Goal: Download file/media

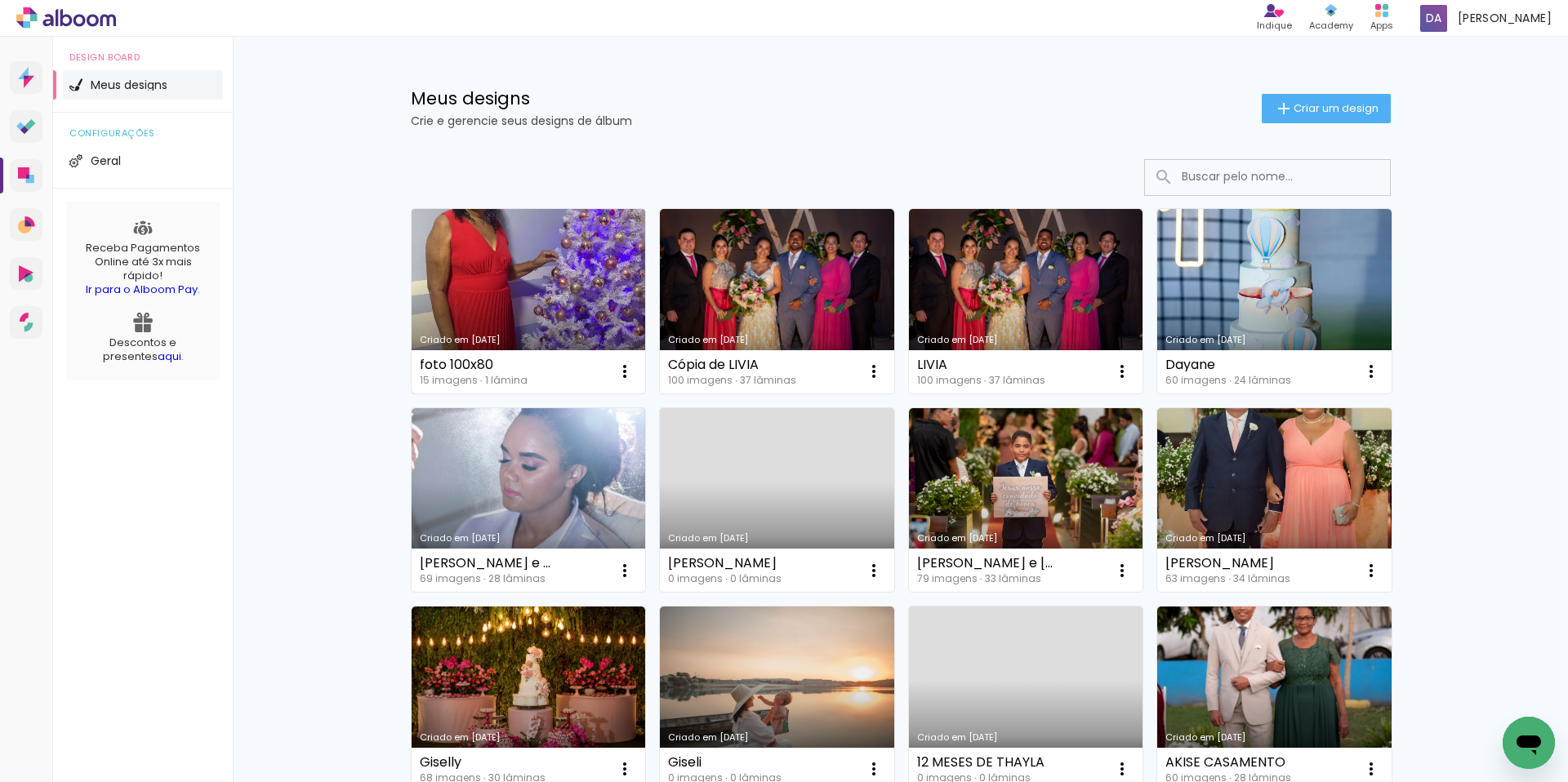
click at [533, 281] on link "Criado em [DATE]" at bounding box center [529, 301] width 234 height 185
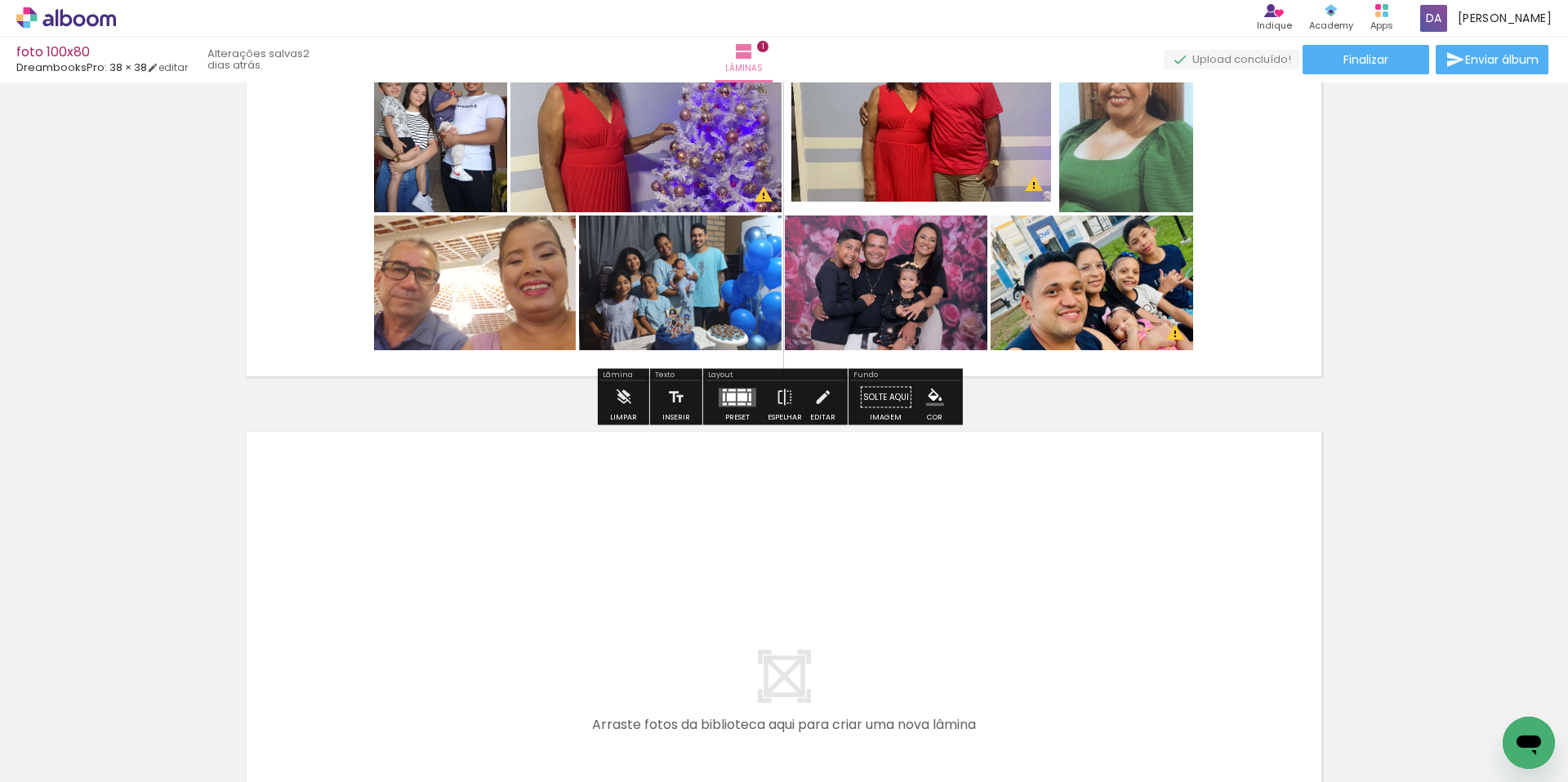
scroll to position [293, 0]
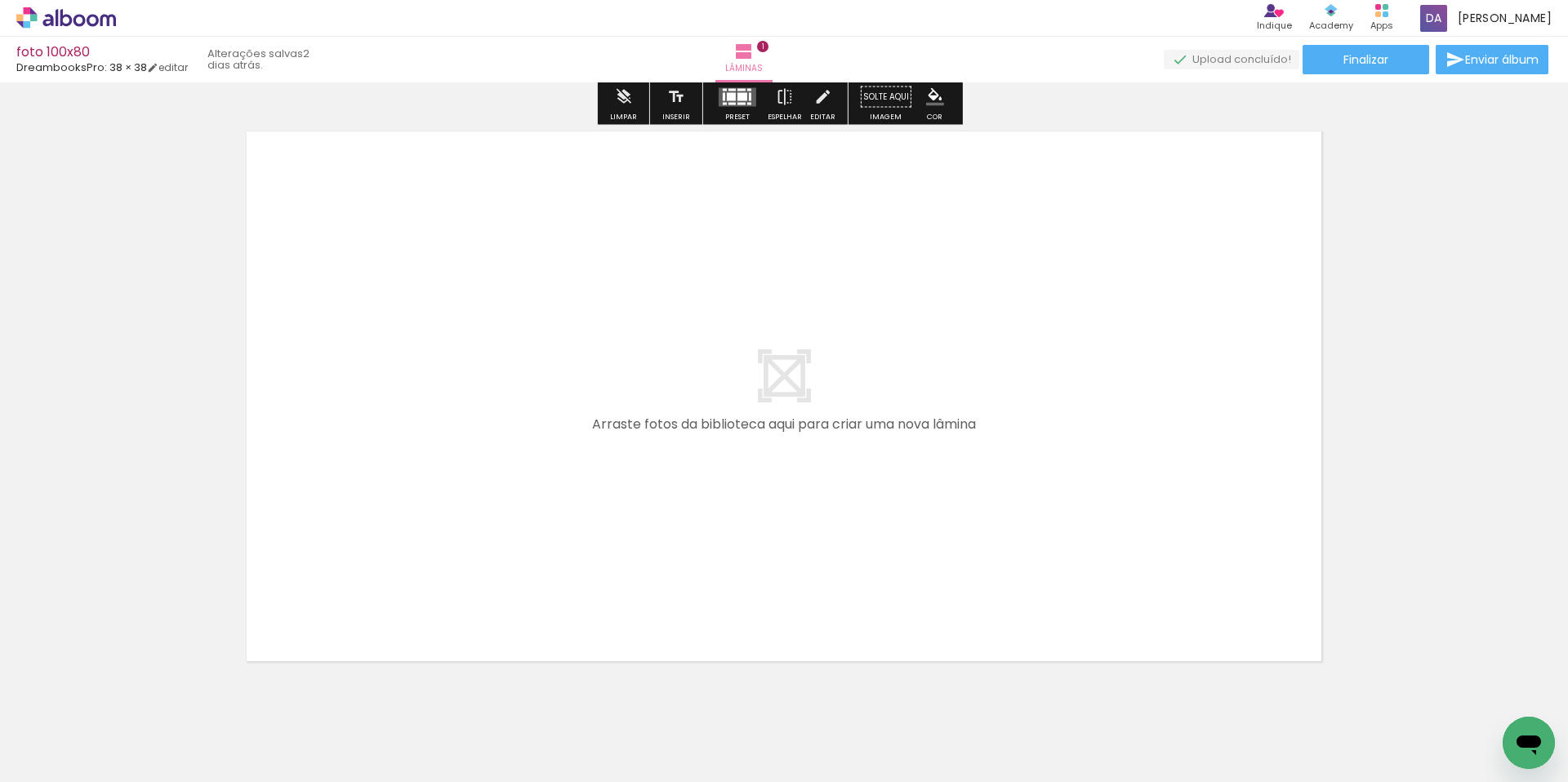
click at [874, 387] on quentale-layouter at bounding box center [784, 396] width 1089 height 545
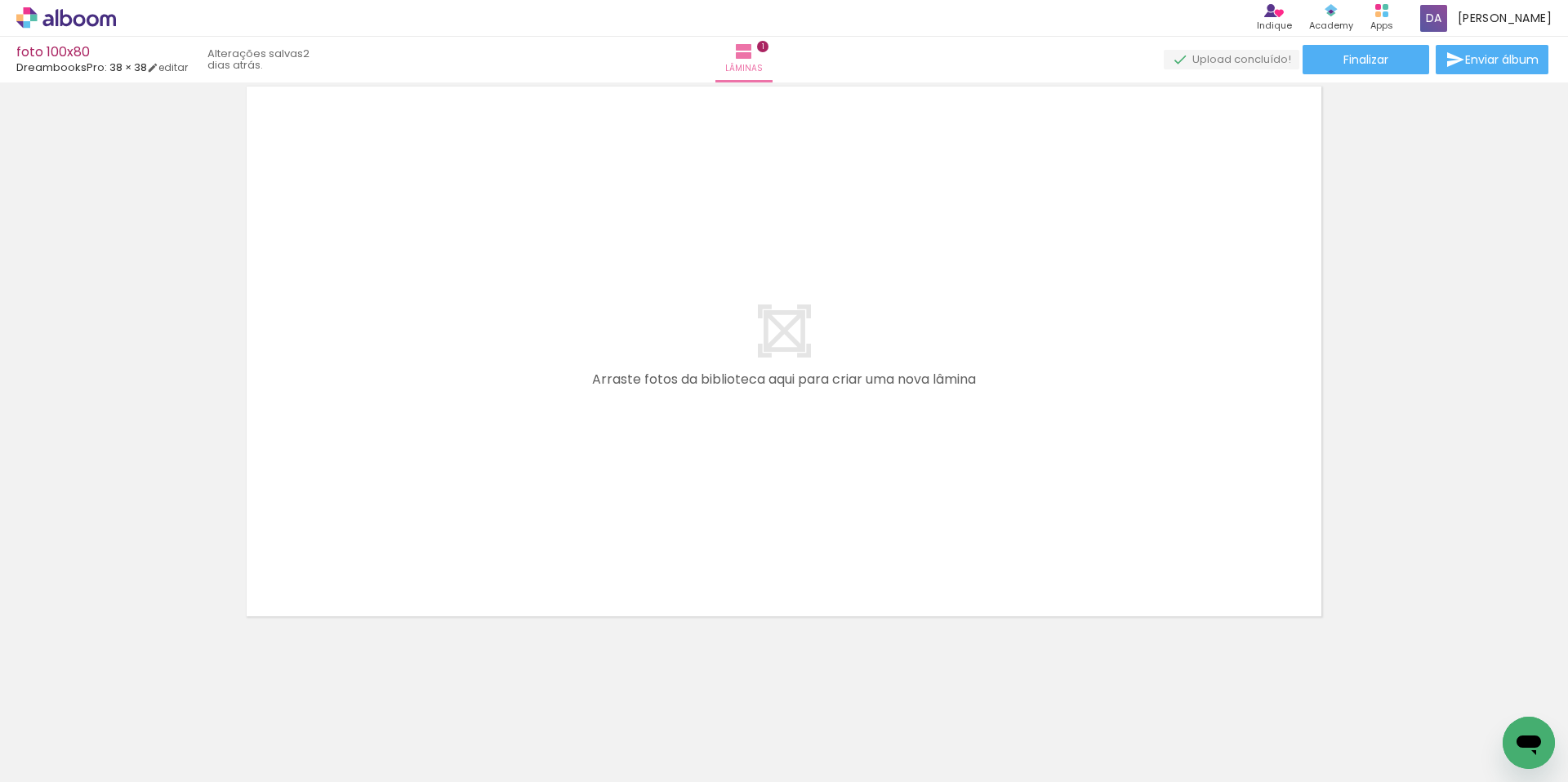
scroll to position [636, 0]
click at [71, 762] on span "Adicionar Fotos" at bounding box center [57, 760] width 49 height 18
click at [0, 0] on input "file" at bounding box center [0, 0] width 0 height 0
click at [1436, 728] on div at bounding box center [1444, 727] width 61 height 81
click at [1417, 701] on iron-icon at bounding box center [1407, 694] width 17 height 17
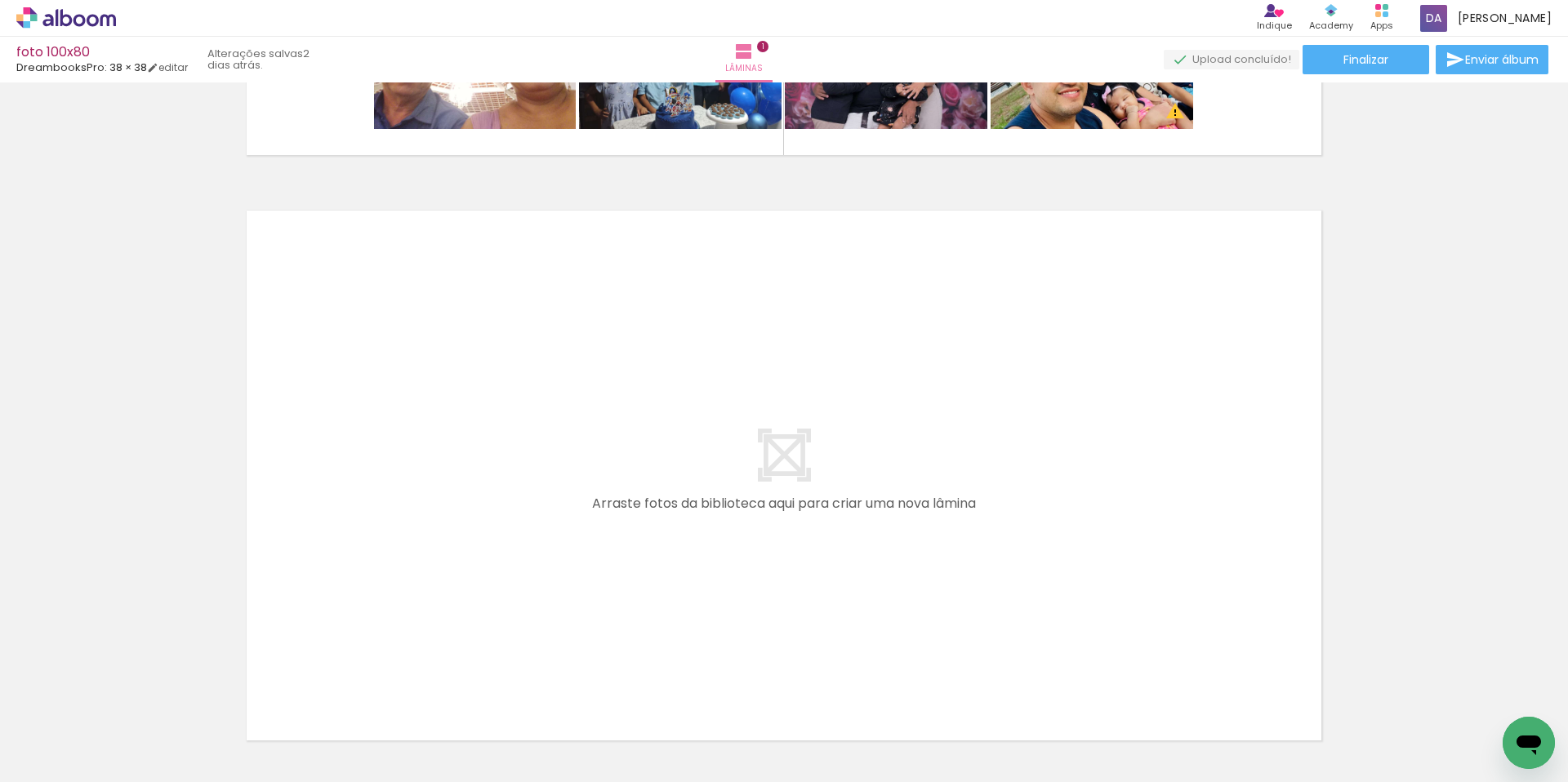
scroll to position [21, 0]
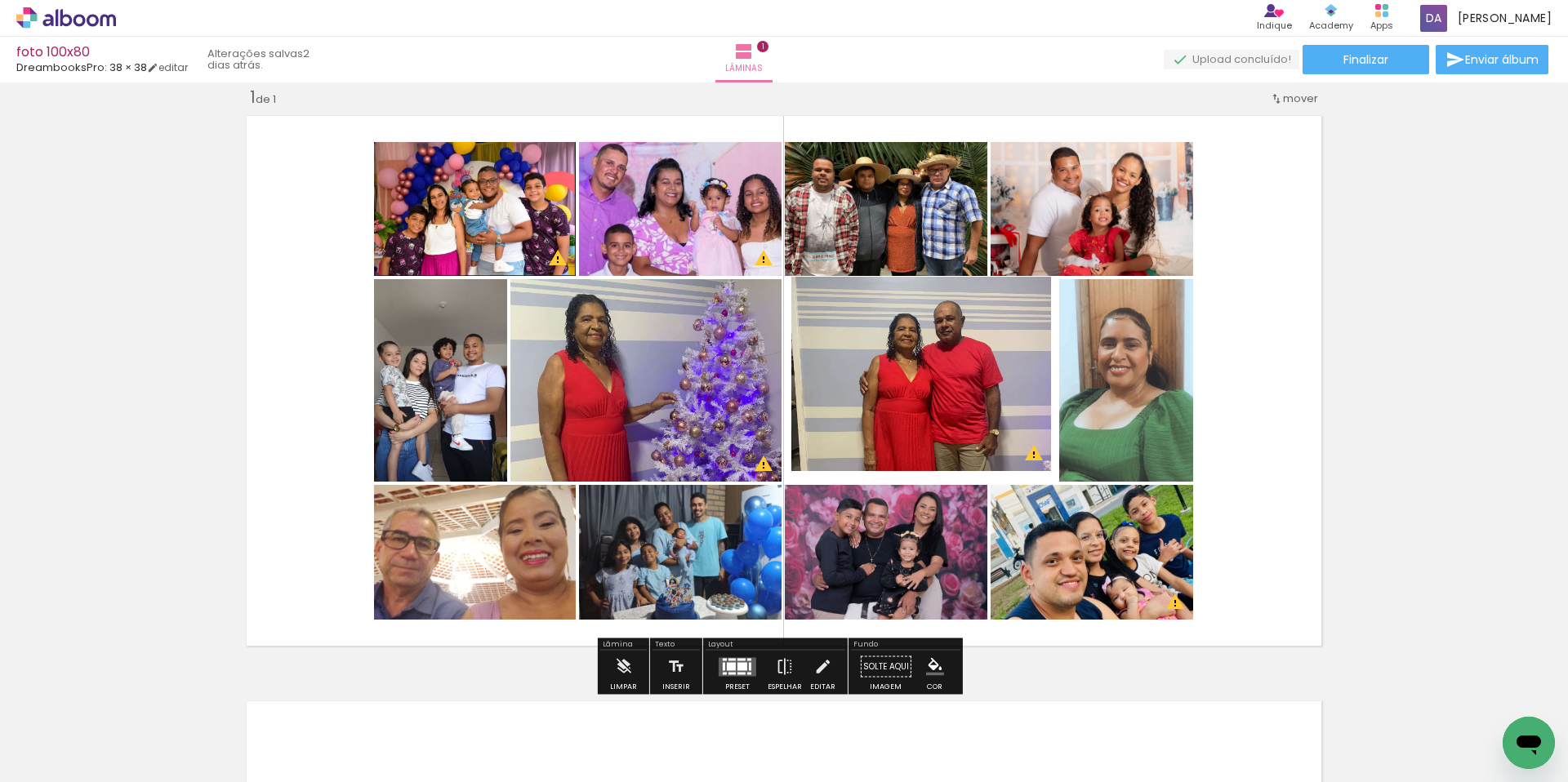
click at [1408, 692] on iron-icon at bounding box center [1407, 694] width 17 height 17
drag, startPoint x: 1226, startPoint y: 552, endPoint x: 616, endPoint y: 295, distance: 661.9
click at [616, 295] on quentale-layouter at bounding box center [784, 381] width 1089 height 545
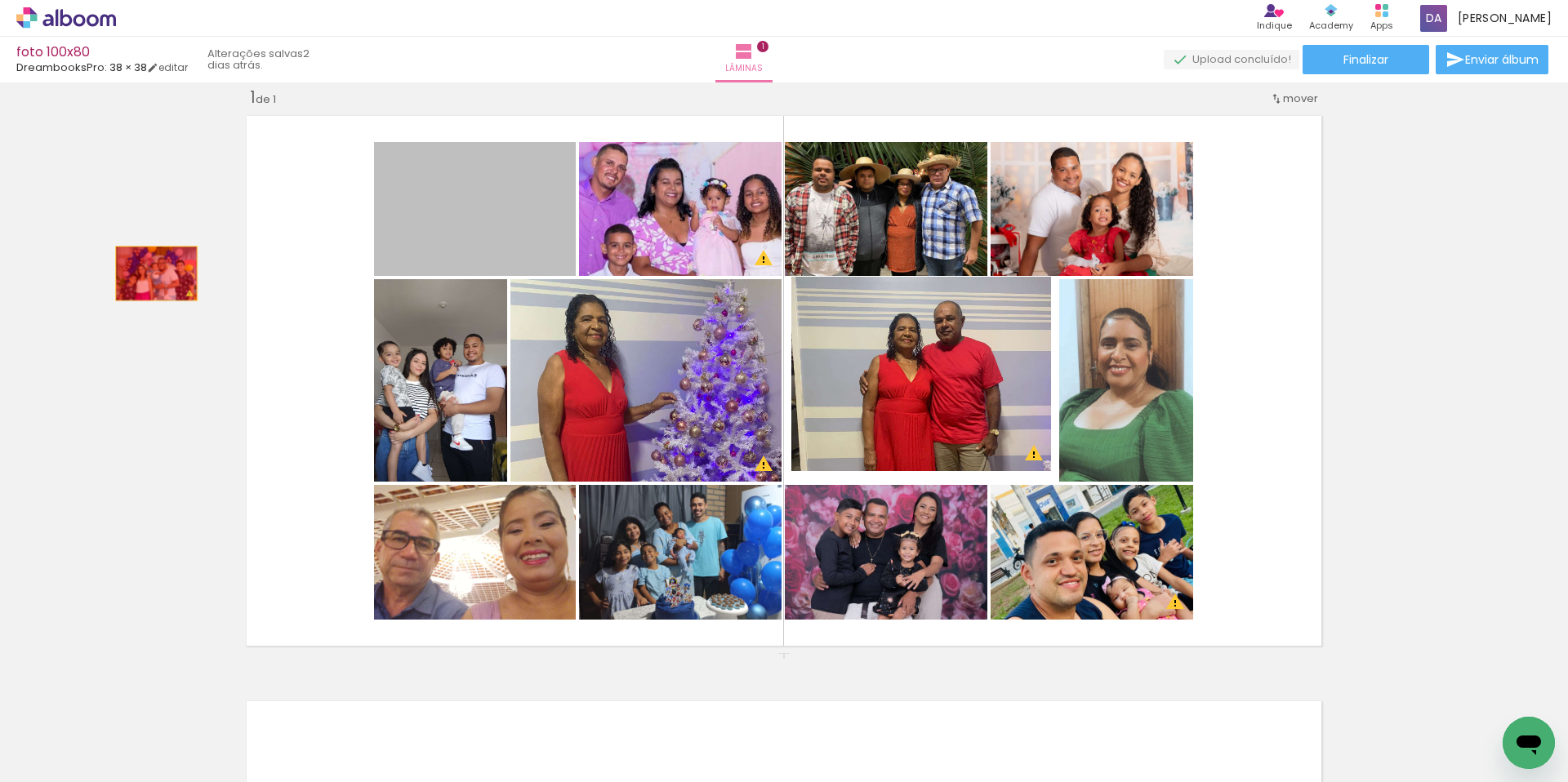
drag, startPoint x: 496, startPoint y: 242, endPoint x: 150, endPoint y: 273, distance: 347.4
click at [150, 273] on div "Inserir lâmina 1 de 1 O Designbox precisará aumentar a sua imagem em 186% para …" at bounding box center [784, 653] width 1568 height 1171
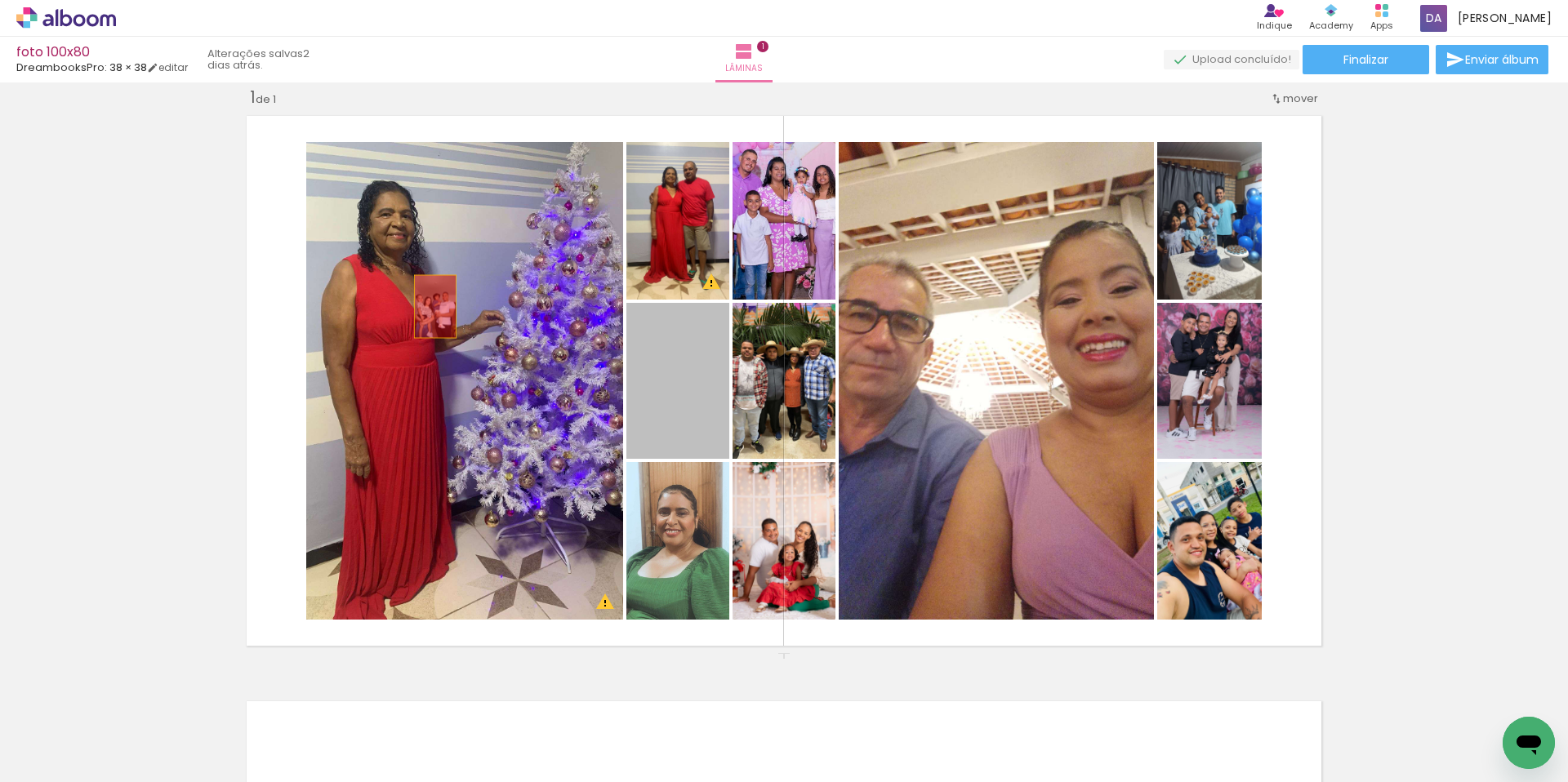
drag, startPoint x: 314, startPoint y: 326, endPoint x: 192, endPoint y: 306, distance: 123.6
click at [192, 306] on div "Inserir lâmina 1 de 1 O Designbox precisará aumentar a sua imagem em 186% para …" at bounding box center [784, 653] width 1568 height 1171
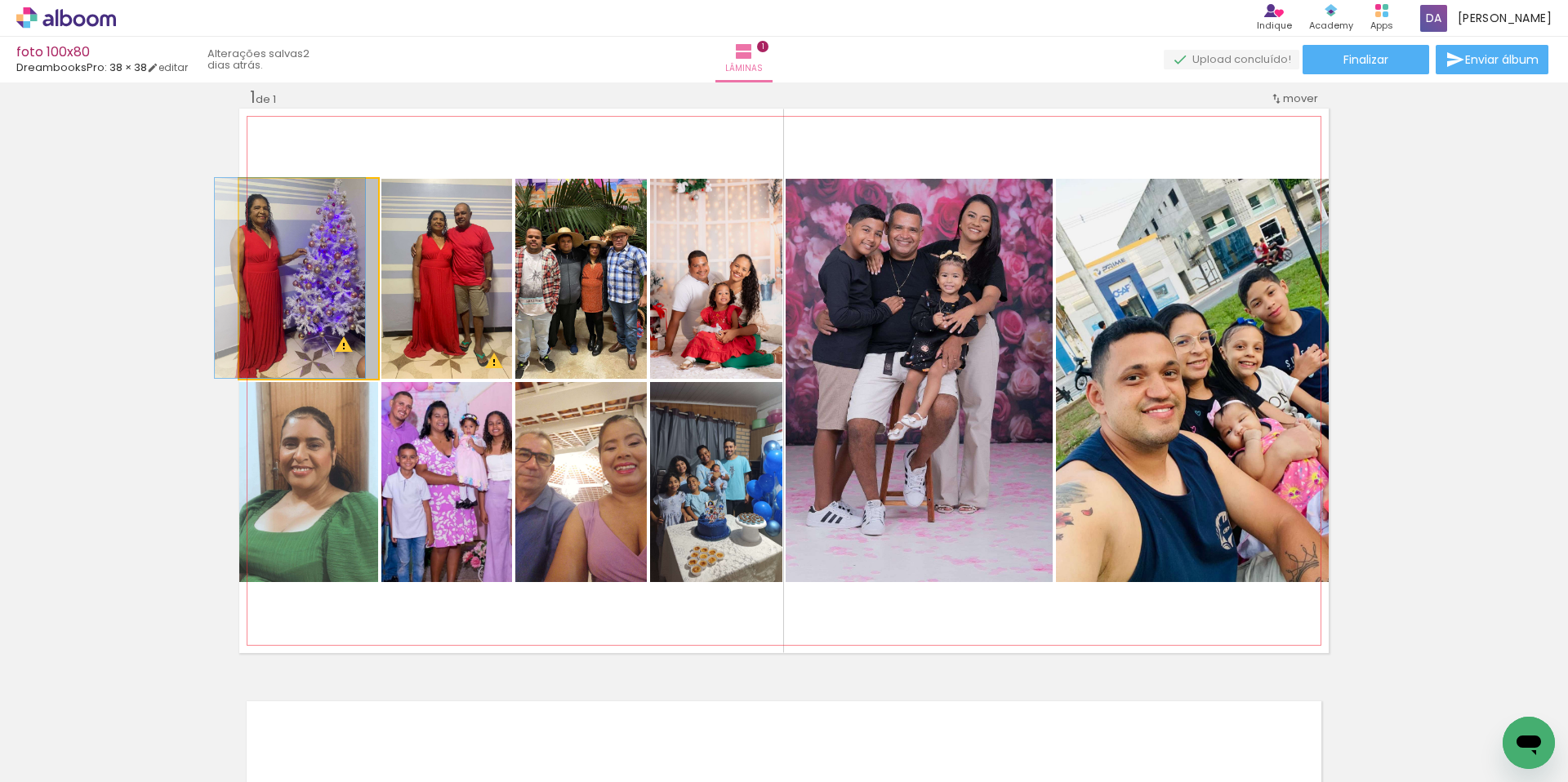
drag, startPoint x: 441, startPoint y: 357, endPoint x: 261, endPoint y: 345, distance: 180.4
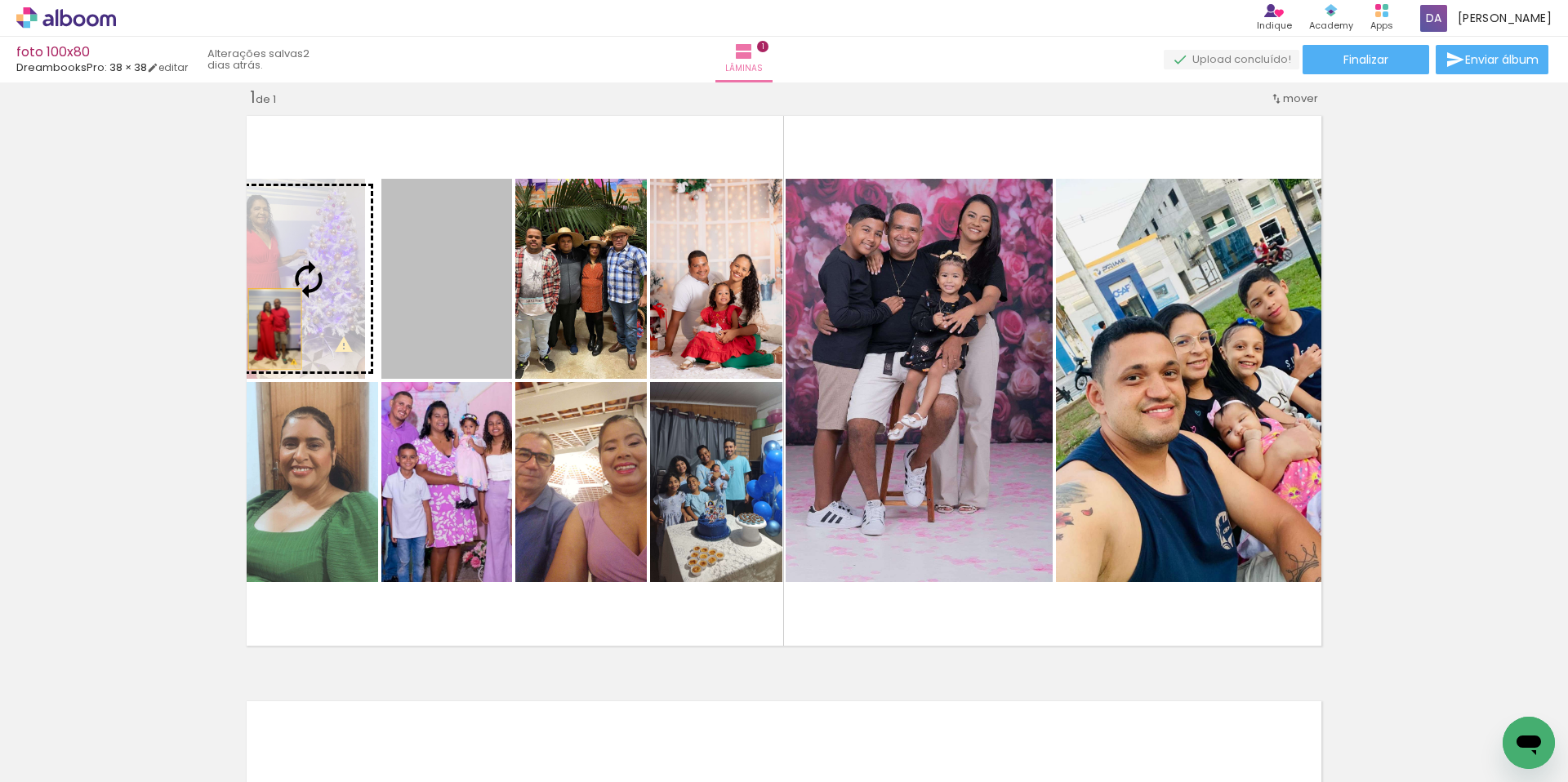
drag, startPoint x: 453, startPoint y: 324, endPoint x: 363, endPoint y: 336, distance: 90.8
click at [184, 325] on div "Inserir lâmina 1 de 1 O Designbox precisará aumentar a sua imagem em 186% para …" at bounding box center [784, 653] width 1568 height 1171
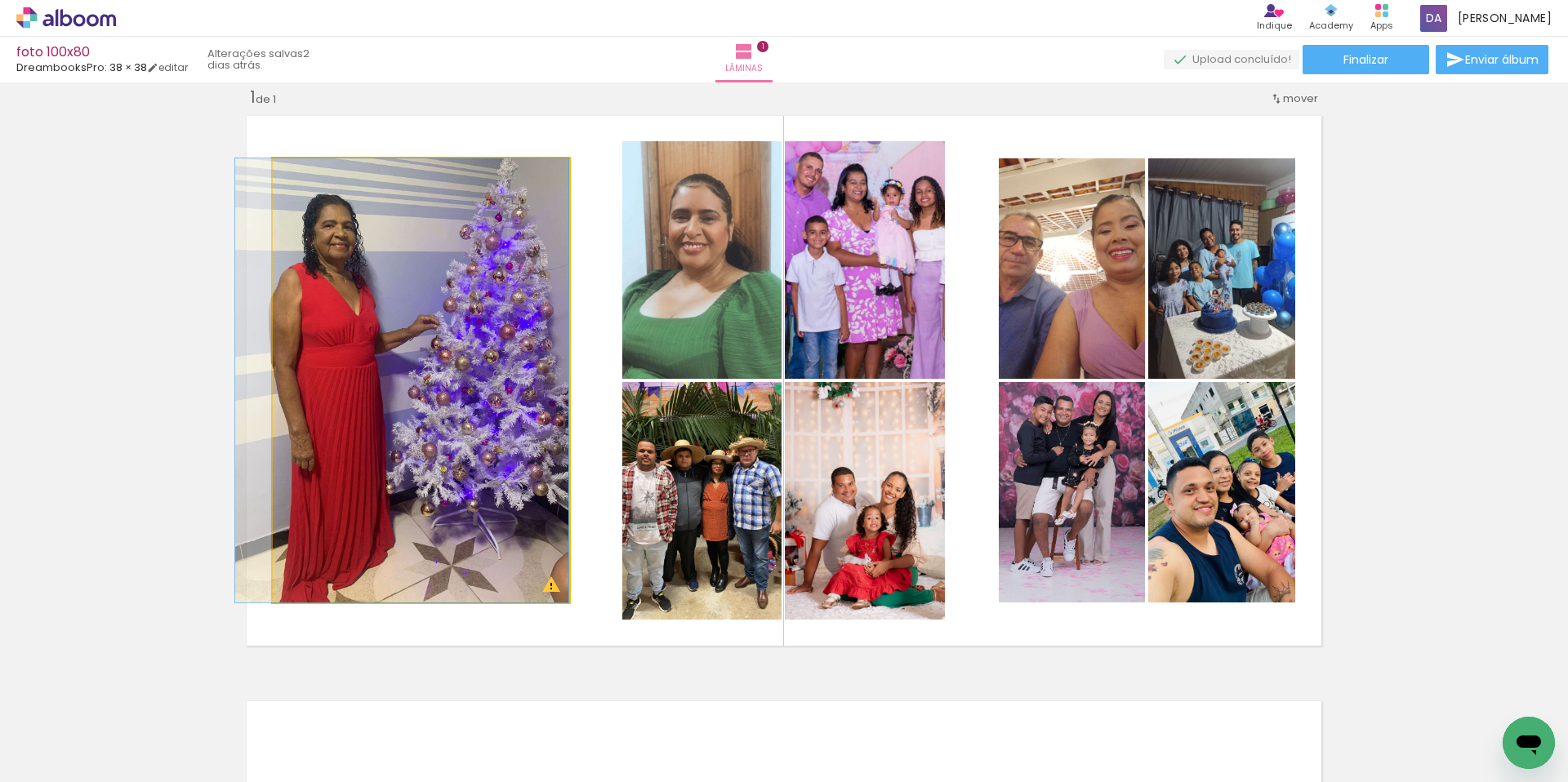
drag, startPoint x: 438, startPoint y: 363, endPoint x: 552, endPoint y: 288, distance: 136.5
click at [159, 347] on div "Inserir lâmina 1 de 1 O Designbox precisará aumentar a sua imagem em 186% para …" at bounding box center [784, 653] width 1568 height 1171
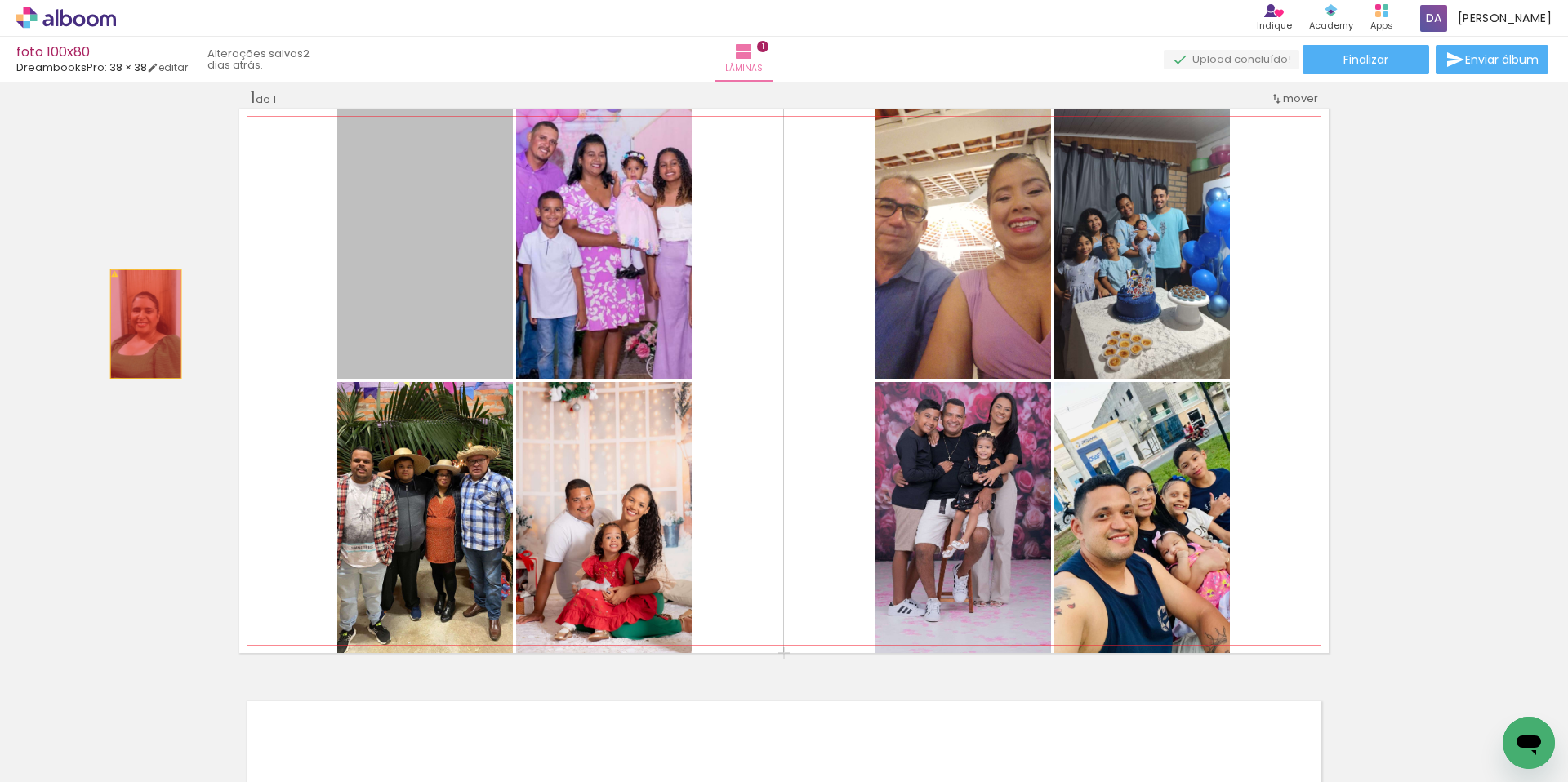
drag, startPoint x: 459, startPoint y: 284, endPoint x: 498, endPoint y: 301, distance: 42.5
click at [135, 325] on div "Inserir lâmina 1 de 1 O Designbox precisará aumentar a sua imagem em 186% para …" at bounding box center [784, 653] width 1568 height 1171
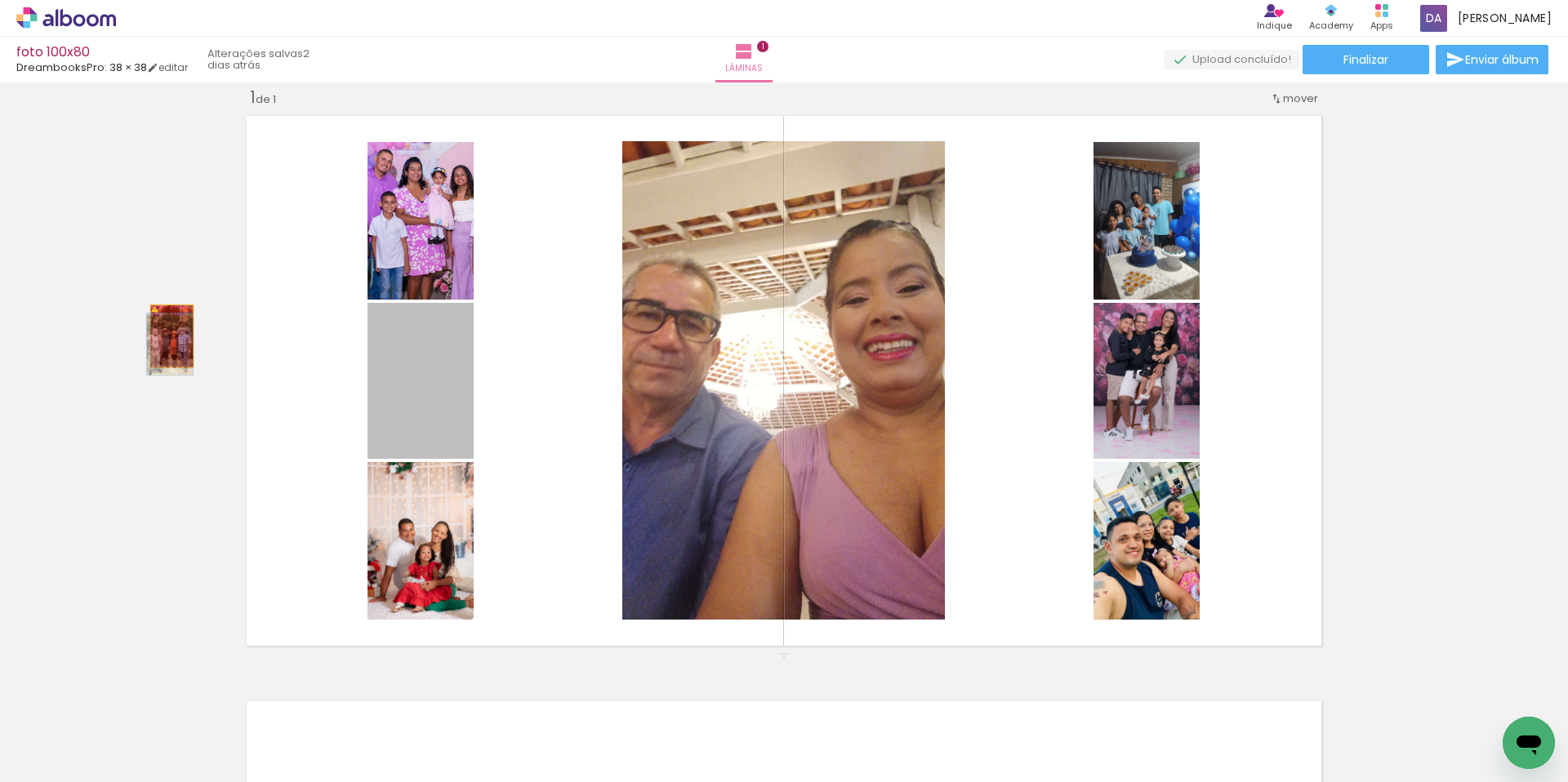
drag, startPoint x: 418, startPoint y: 362, endPoint x: 166, endPoint y: 337, distance: 253.2
click at [166, 337] on div "Inserir lâmina 1 de 1 O Designbox precisará aumentar a sua imagem em 186% para …" at bounding box center [784, 653] width 1568 height 1171
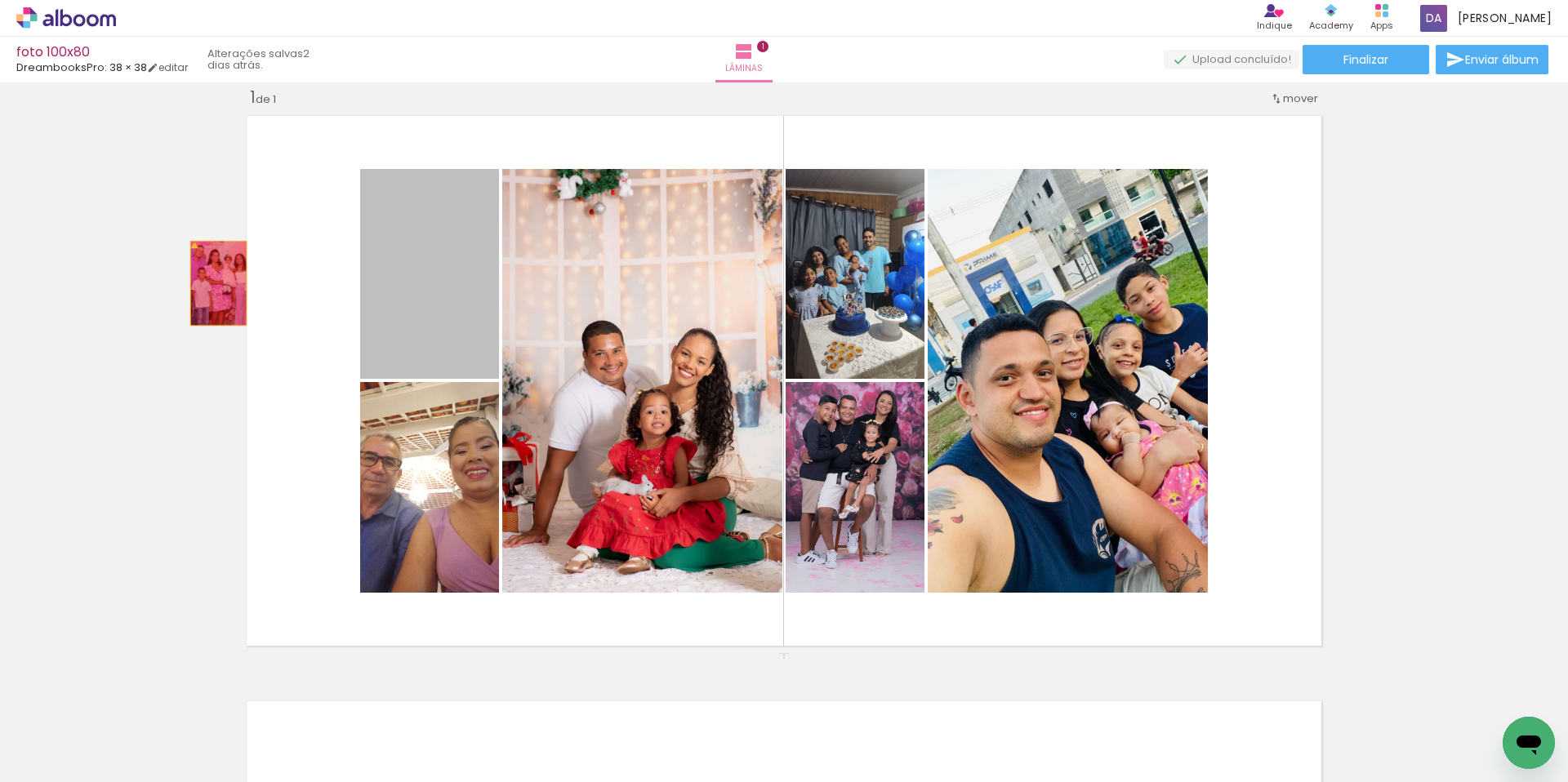
drag, startPoint x: 345, startPoint y: 267, endPoint x: 321, endPoint y: 309, distance: 48.4
click at [138, 287] on div "Inserir lâmina 1 de 1 O Designbox precisará aumentar a sua imagem em 186% para …" at bounding box center [784, 653] width 1568 height 1171
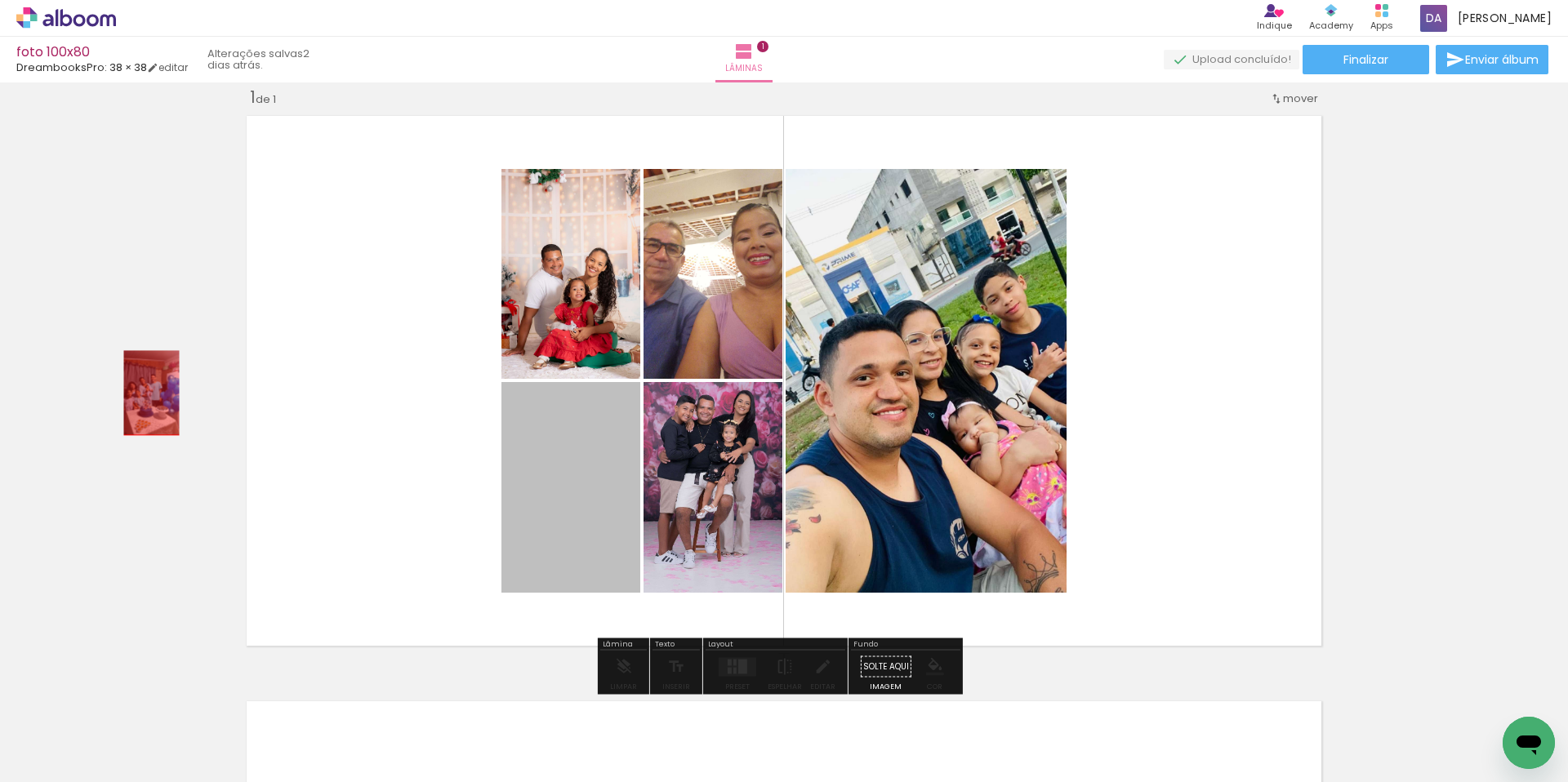
drag, startPoint x: 539, startPoint y: 431, endPoint x: 221, endPoint y: 387, distance: 321.0
click at [135, 389] on div "Inserir lâmina 1 de 1 O Designbox precisará aumentar a sua imagem em 186% para …" at bounding box center [784, 653] width 1568 height 1171
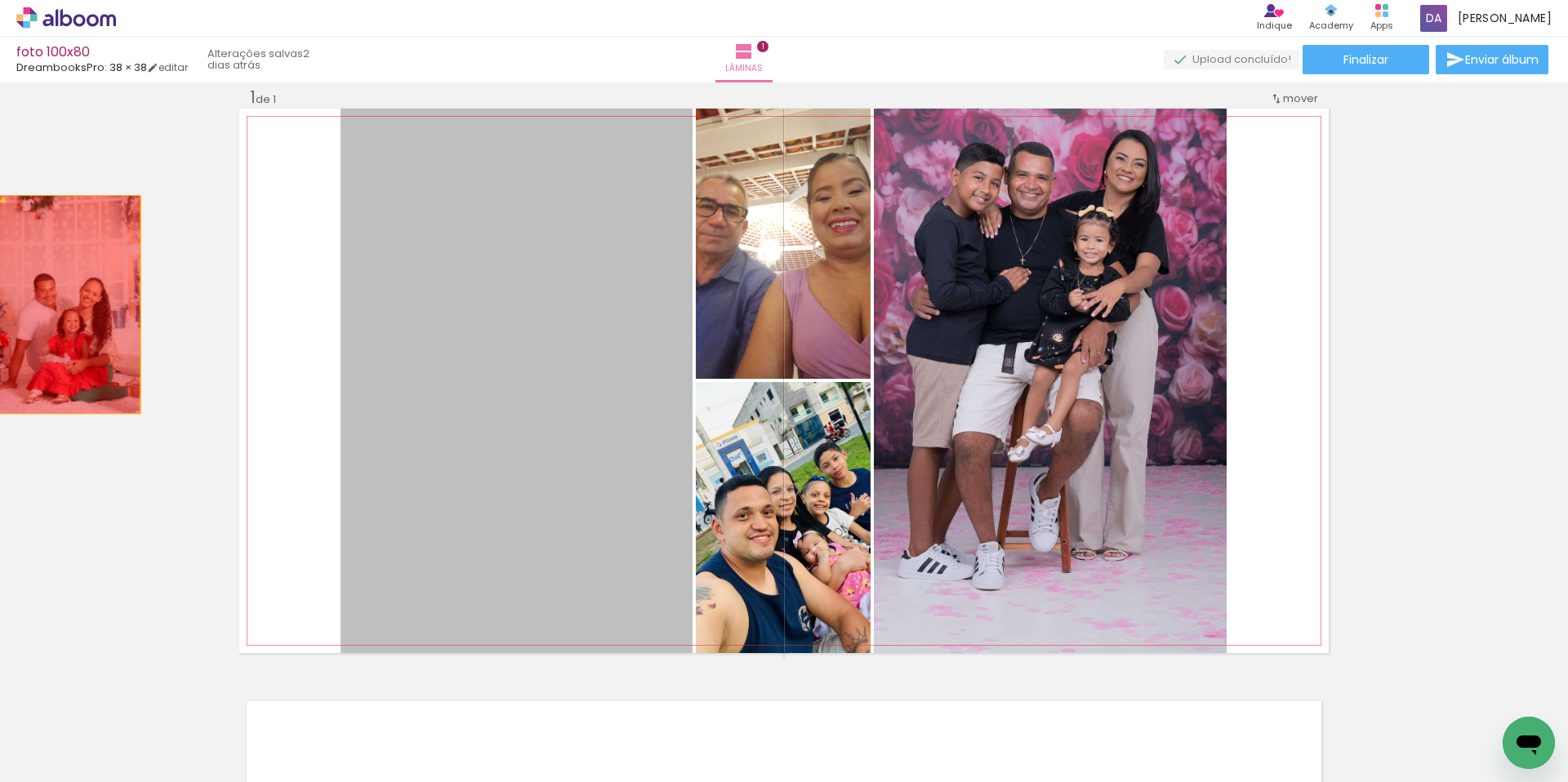
drag, startPoint x: 467, startPoint y: 329, endPoint x: 338, endPoint y: 290, distance: 134.8
click at [38, 302] on div "Inserir lâmina 1 de 1 O Designbox precisará aumentar a sua imagem em 186% para …" at bounding box center [784, 653] width 1568 height 1171
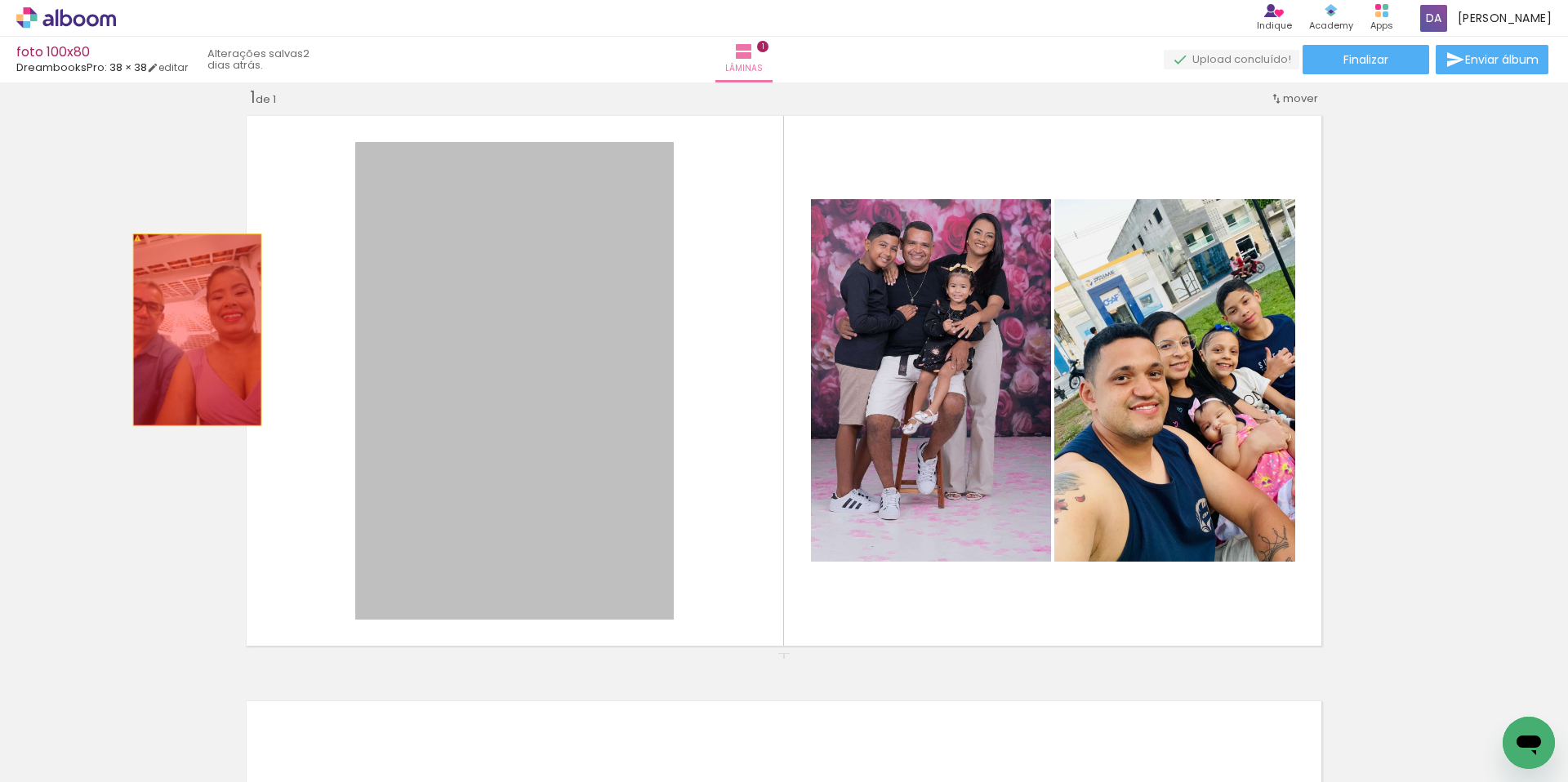
drag, startPoint x: 630, startPoint y: 324, endPoint x: 224, endPoint y: 311, distance: 406.2
click at [146, 323] on div "Inserir lâmina 1 de 1 O Designbox precisará aumentar a sua imagem em 186% para …" at bounding box center [784, 653] width 1568 height 1171
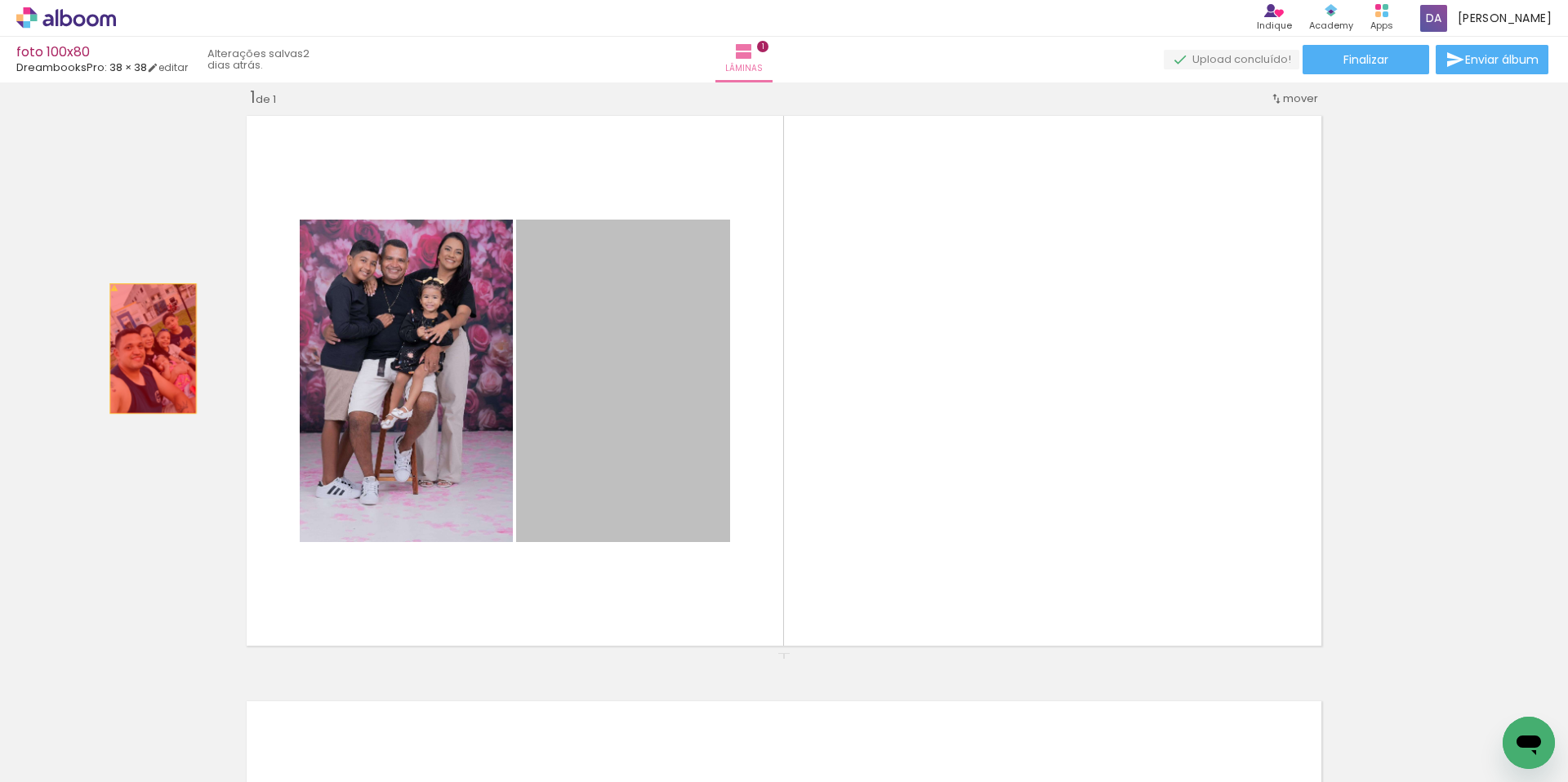
drag, startPoint x: 494, startPoint y: 348, endPoint x: 107, endPoint y: 343, distance: 387.0
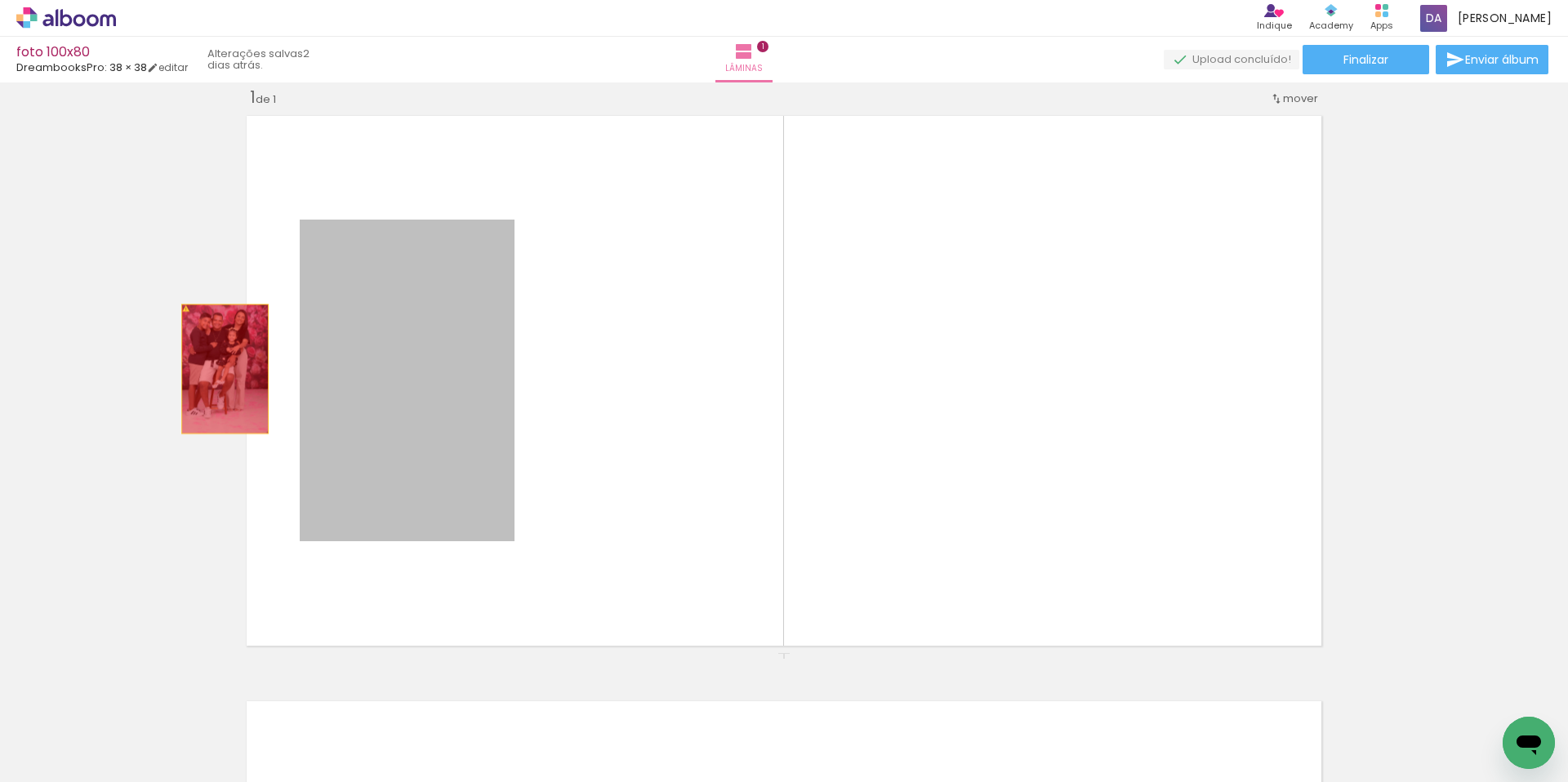
drag, startPoint x: 400, startPoint y: 365, endPoint x: 115, endPoint y: 356, distance: 285.1
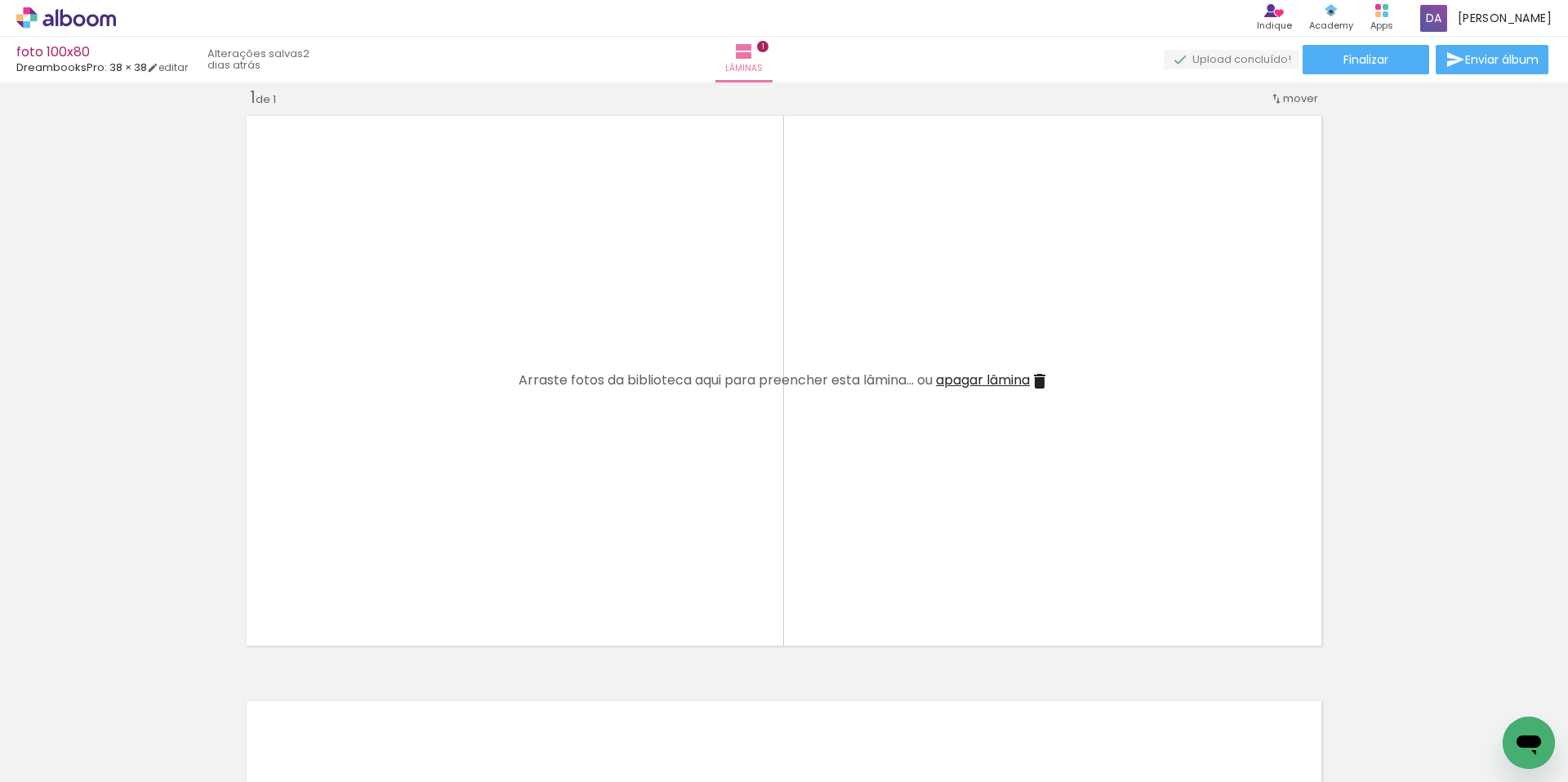
click at [132, 695] on iron-icon at bounding box center [128, 694] width 17 height 17
click at [133, 695] on iron-icon at bounding box center [128, 694] width 17 height 17
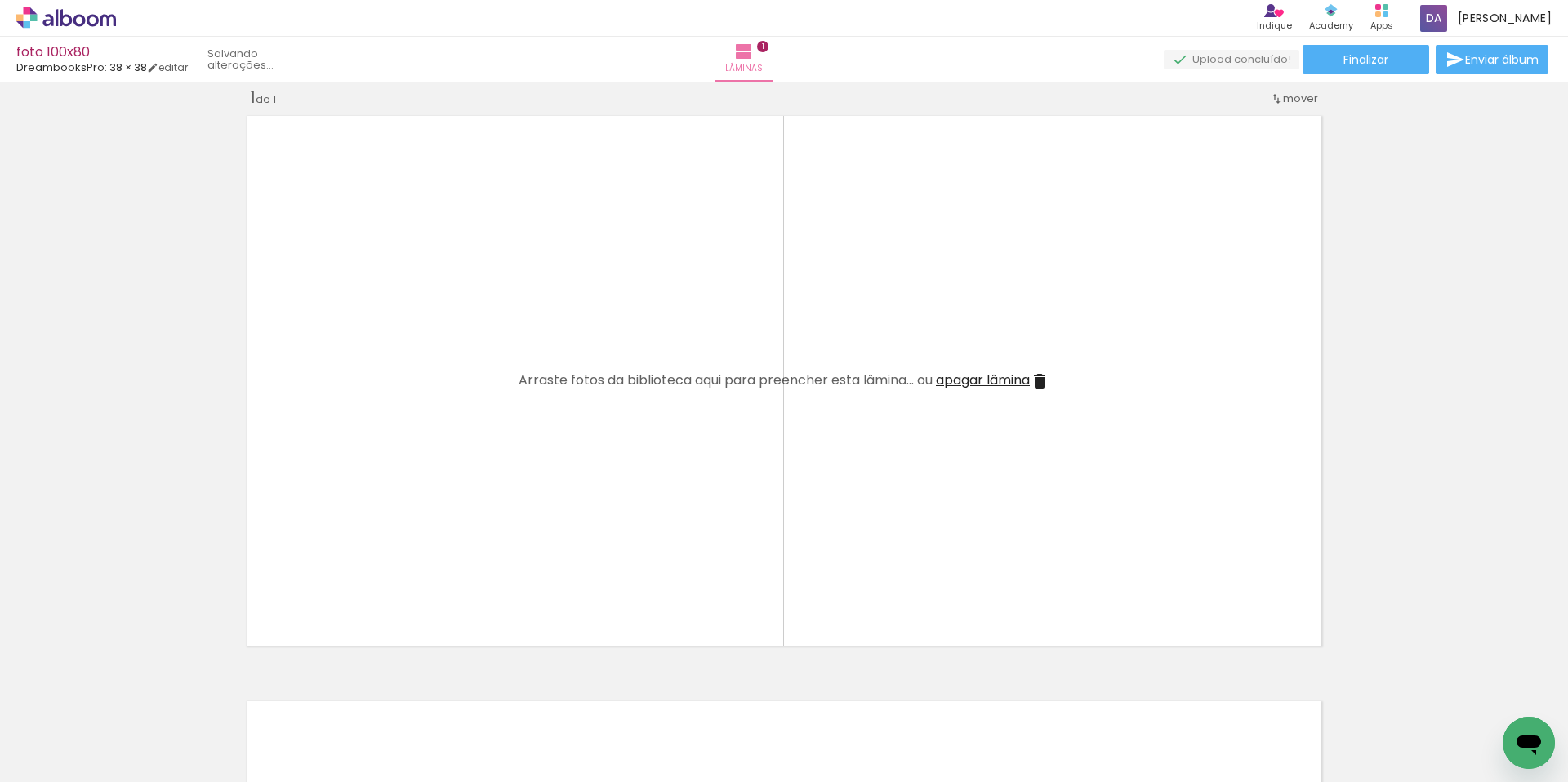
click at [133, 695] on iron-icon at bounding box center [128, 694] width 17 height 17
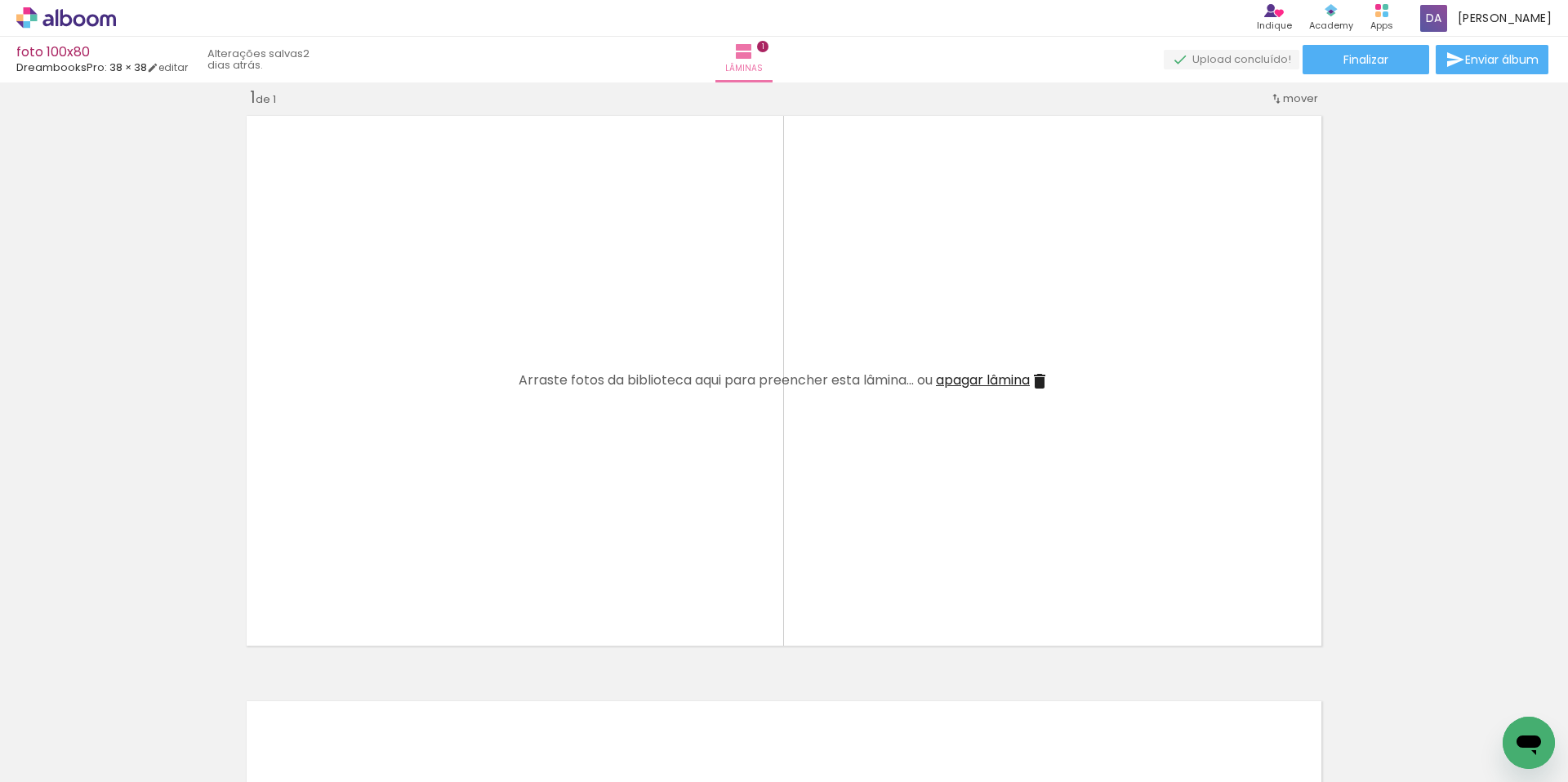
click at [133, 695] on iron-icon at bounding box center [128, 694] width 17 height 17
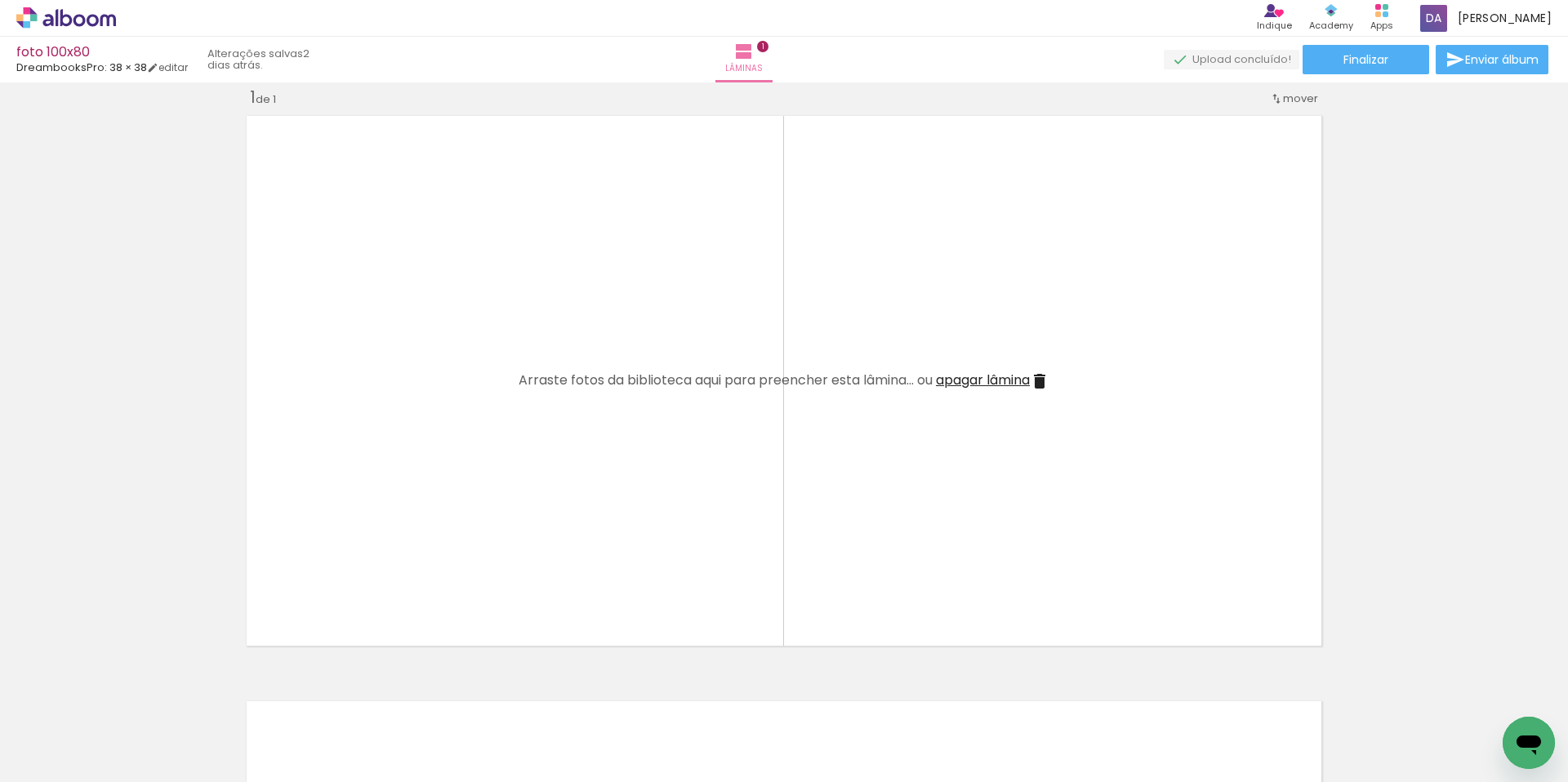
click at [0, 0] on div "Adicionar Fotos Solte suas fotos aqui..." at bounding box center [0, 0] width 0 height 0
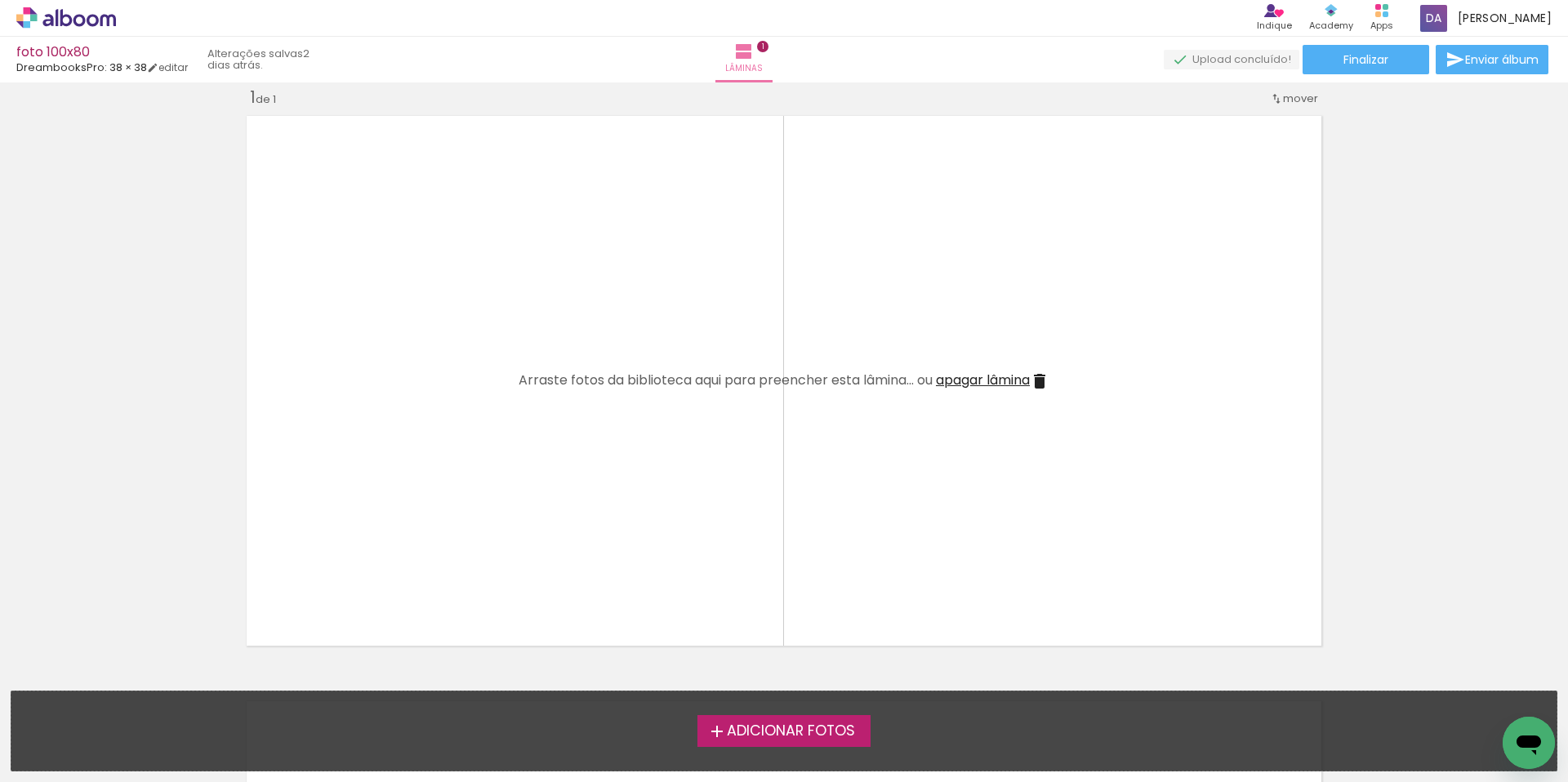
click at [761, 746] on label "Adicionar Fotos" at bounding box center [784, 730] width 174 height 31
click at [0, 0] on input "file" at bounding box center [0, 0] width 0 height 0
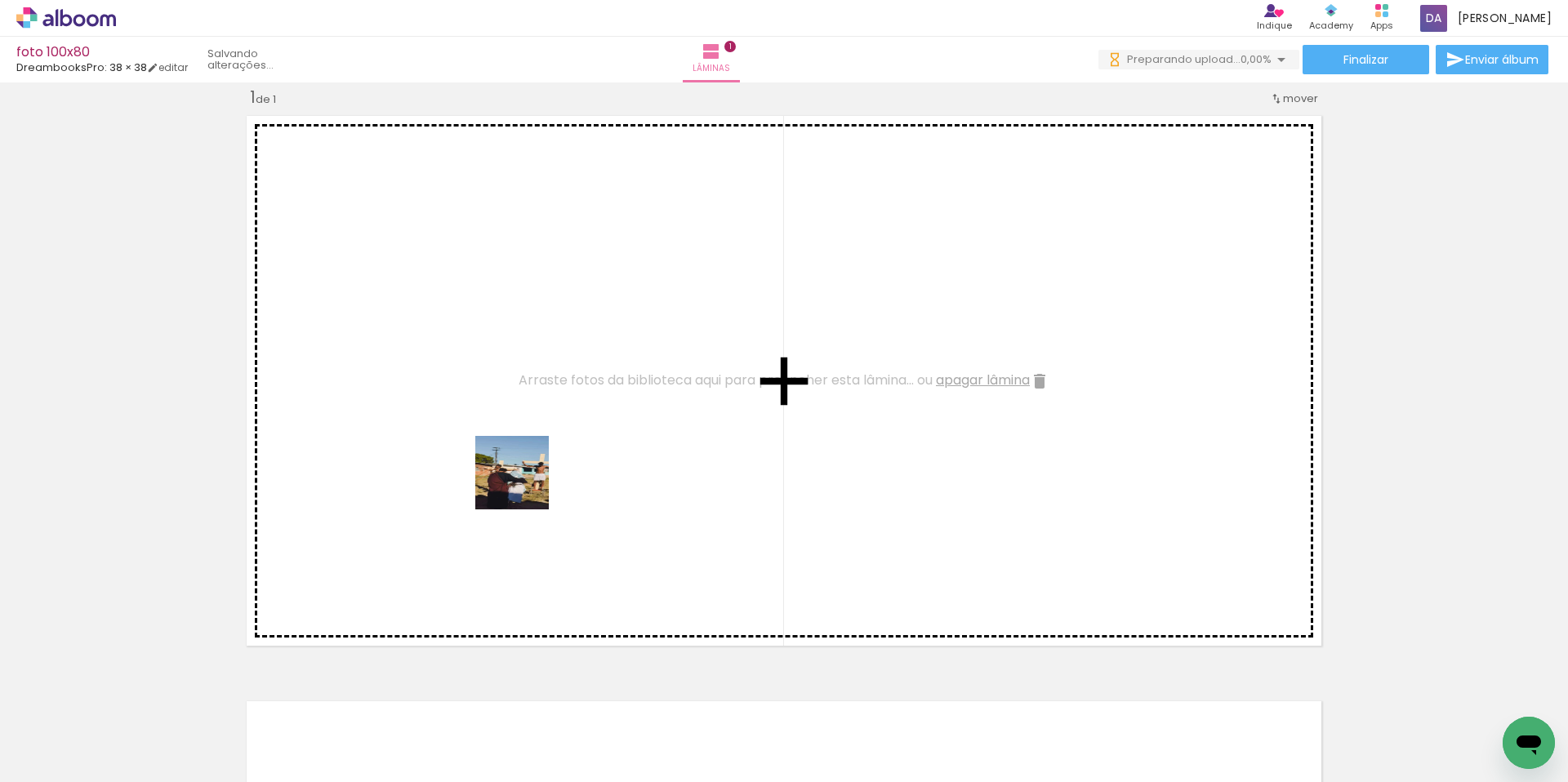
drag, startPoint x: 190, startPoint y: 742, endPoint x: 526, endPoint y: 483, distance: 424.2
click at [526, 483] on quentale-workspace at bounding box center [784, 391] width 1568 height 782
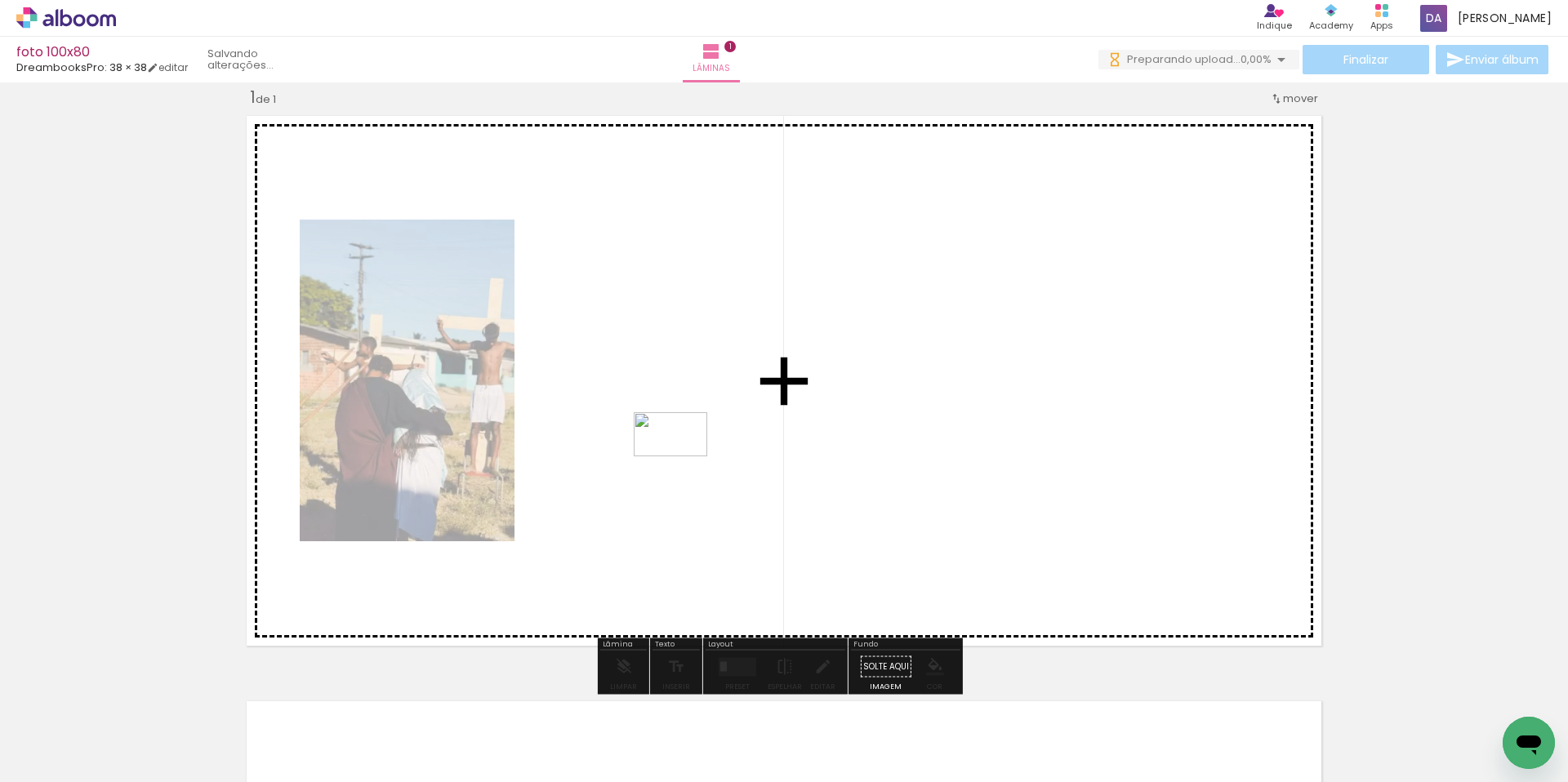
drag, startPoint x: 277, startPoint y: 724, endPoint x: 683, endPoint y: 462, distance: 483.2
click at [683, 462] on quentale-workspace at bounding box center [784, 391] width 1568 height 782
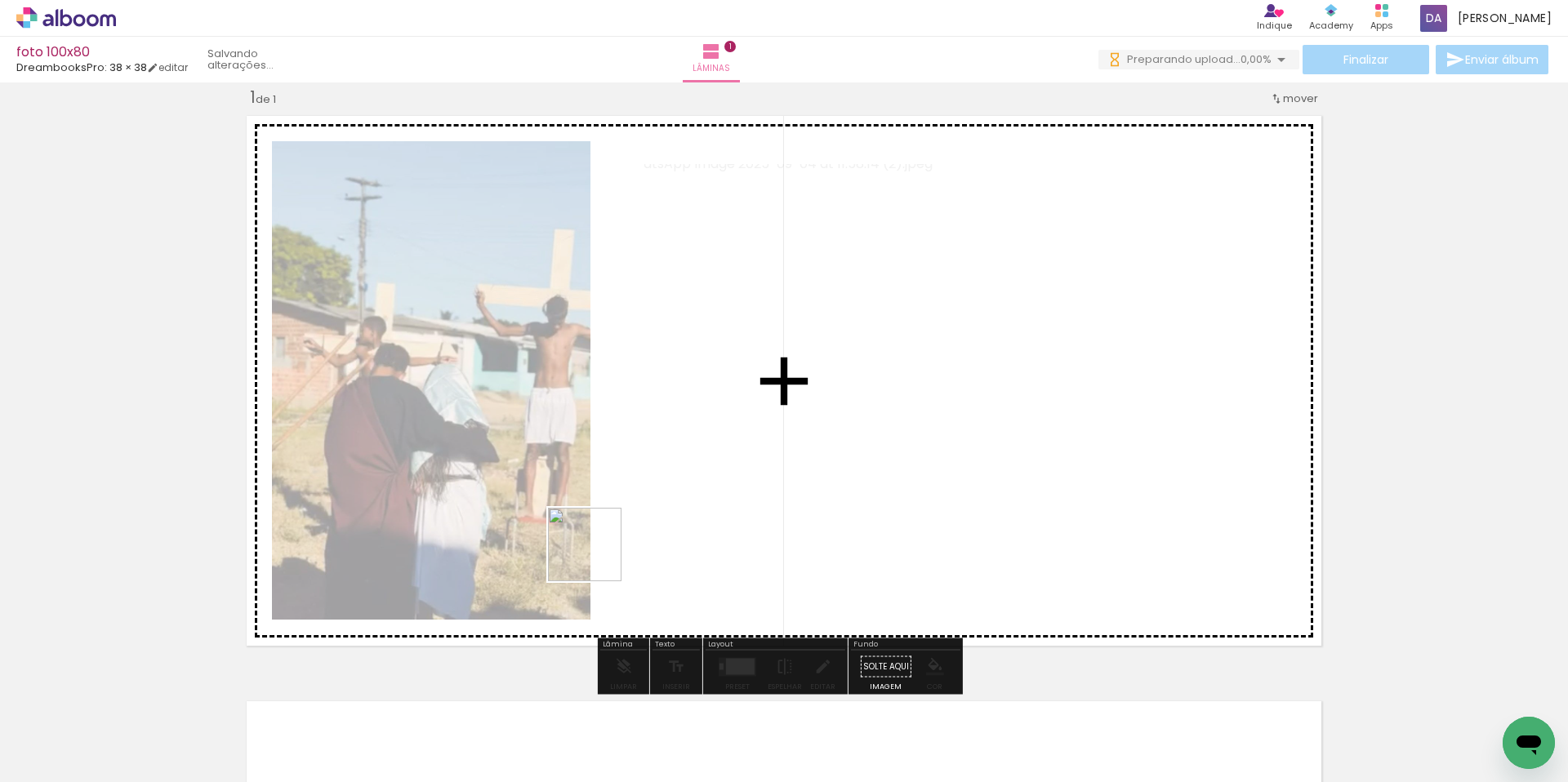
drag, startPoint x: 445, startPoint y: 724, endPoint x: 596, endPoint y: 557, distance: 225.1
click at [596, 557] on quentale-workspace at bounding box center [784, 391] width 1568 height 782
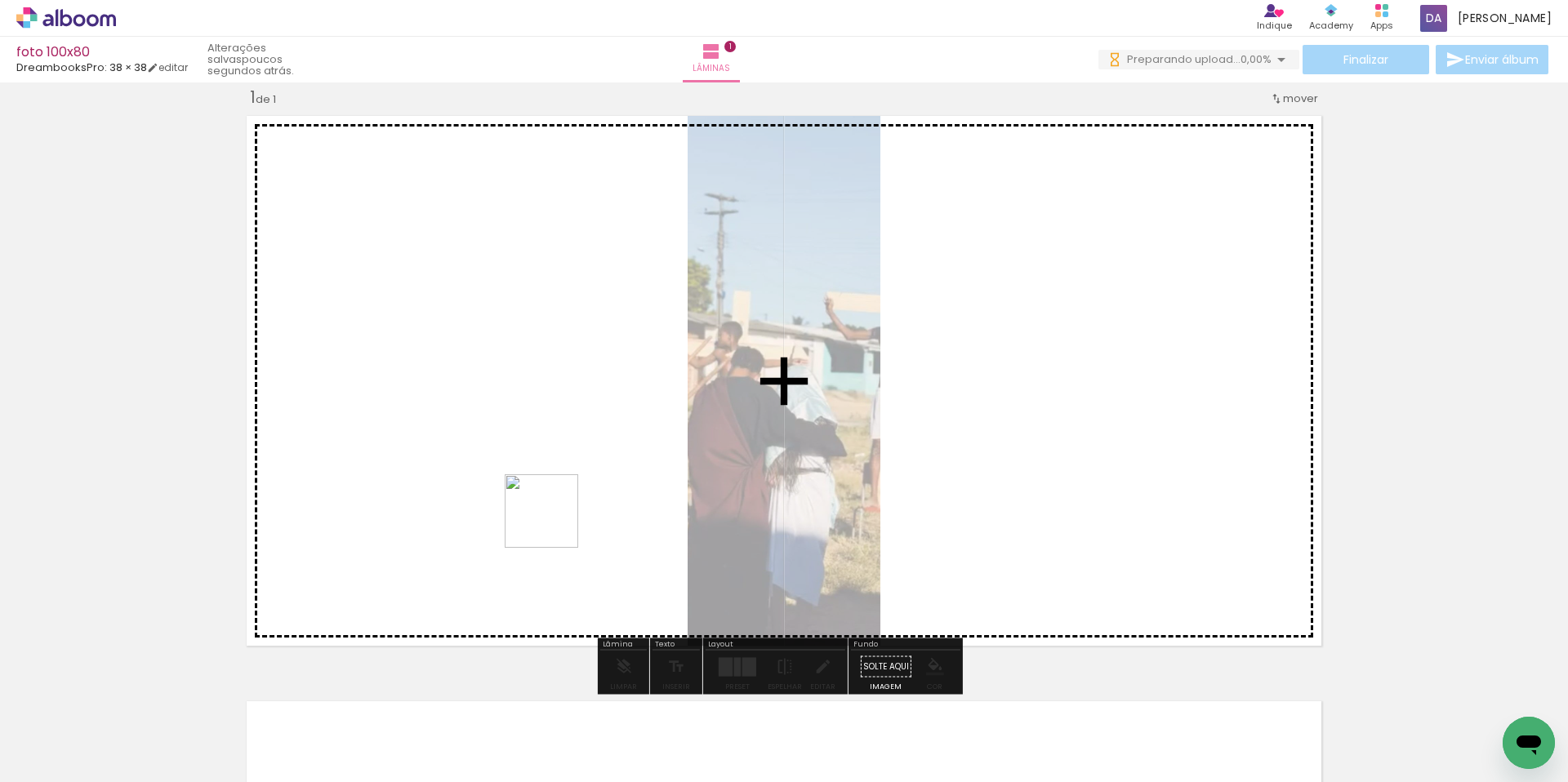
drag, startPoint x: 356, startPoint y: 730, endPoint x: 554, endPoint y: 523, distance: 286.4
click at [554, 523] on quentale-workspace at bounding box center [784, 391] width 1568 height 782
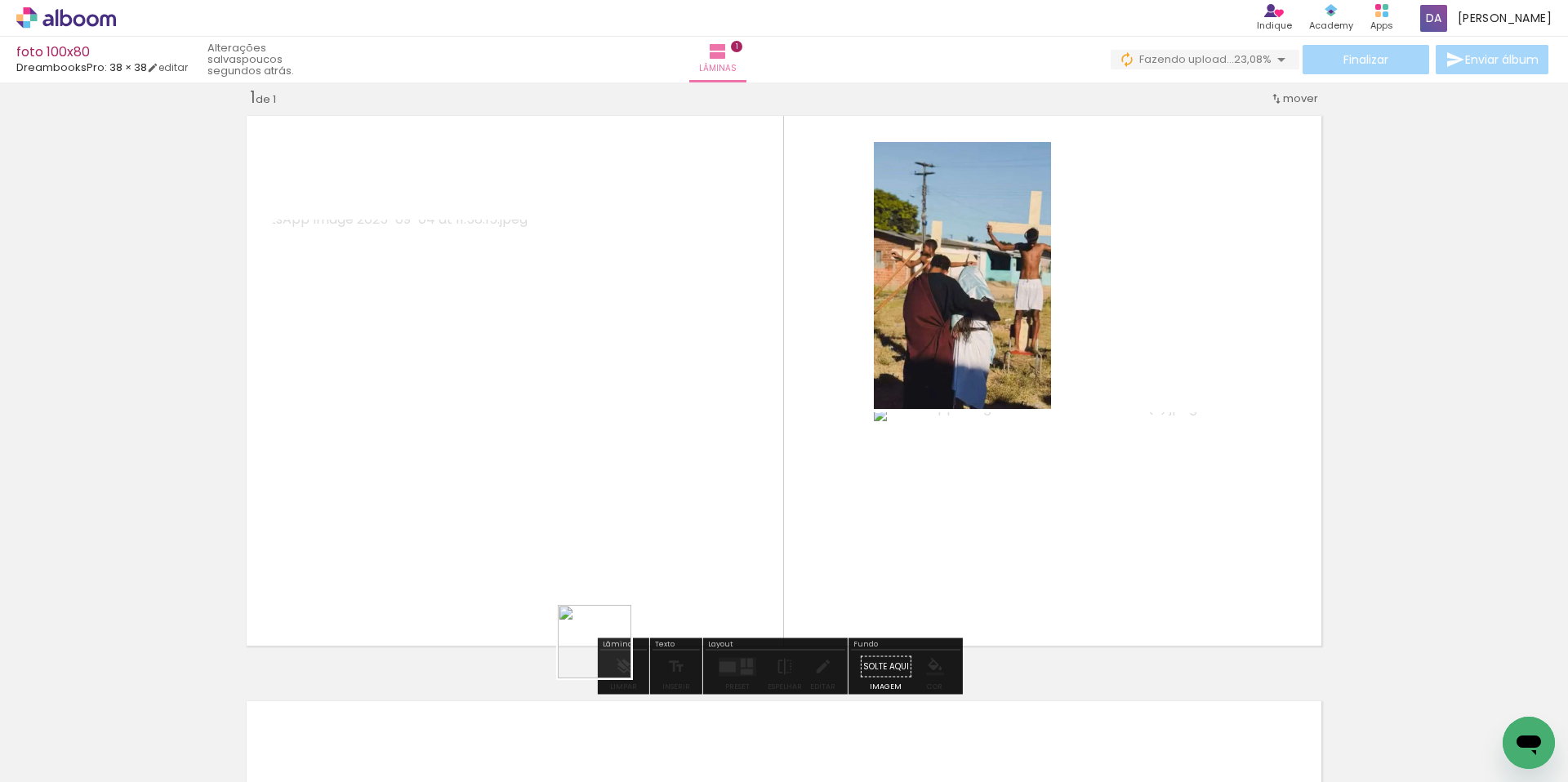
drag, startPoint x: 612, startPoint y: 755, endPoint x: 596, endPoint y: 504, distance: 251.5
click at [596, 504] on quentale-workspace at bounding box center [784, 391] width 1568 height 782
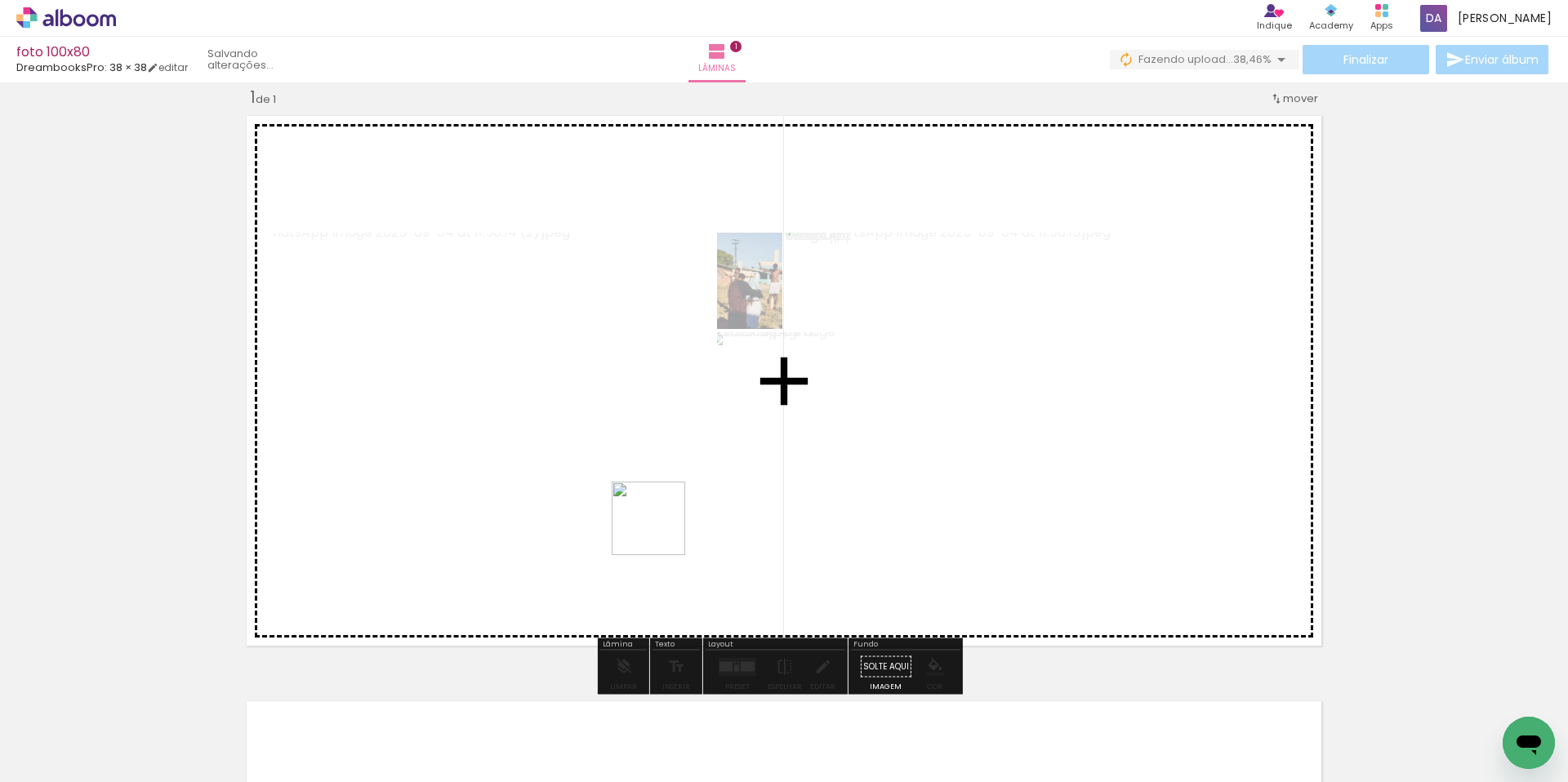
drag, startPoint x: 719, startPoint y: 736, endPoint x: 658, endPoint y: 523, distance: 221.6
click at [658, 523] on quentale-workspace at bounding box center [784, 391] width 1568 height 782
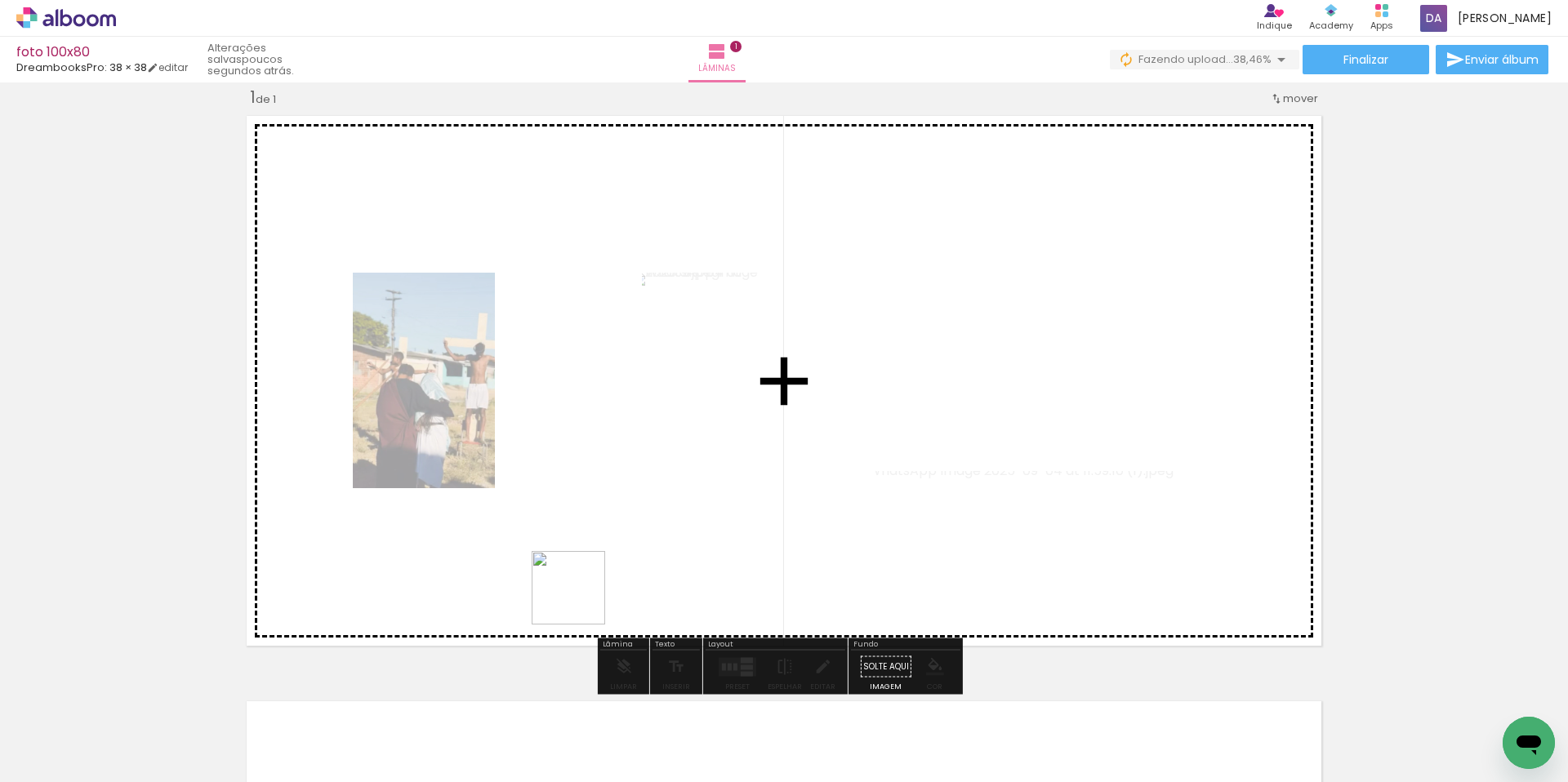
drag, startPoint x: 539, startPoint y: 741, endPoint x: 737, endPoint y: 683, distance: 206.3
click at [580, 575] on quentale-workspace at bounding box center [784, 391] width 1568 height 782
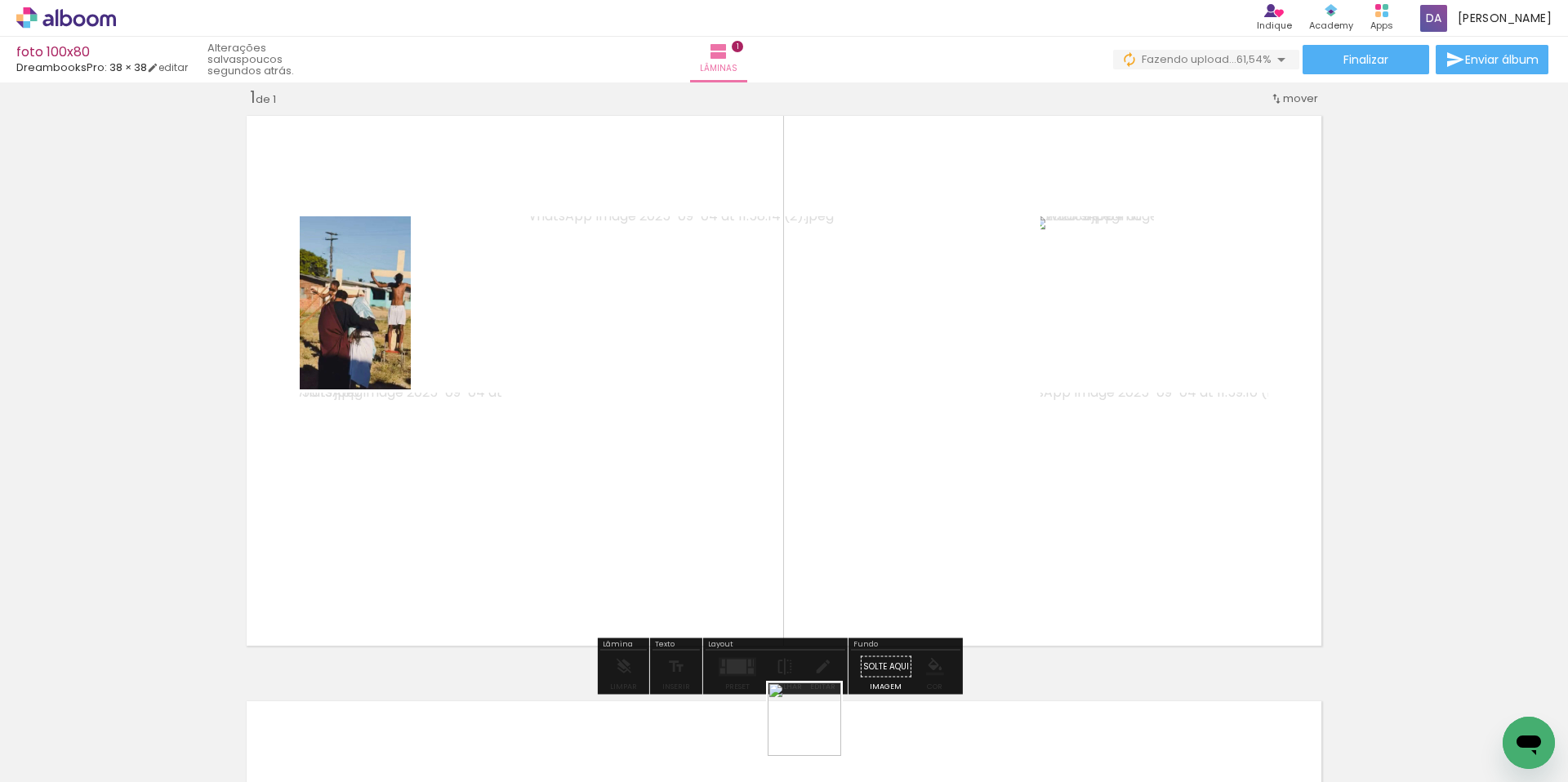
drag, startPoint x: 816, startPoint y: 731, endPoint x: 912, endPoint y: 728, distance: 96.0
click at [729, 518] on quentale-workspace at bounding box center [784, 391] width 1568 height 782
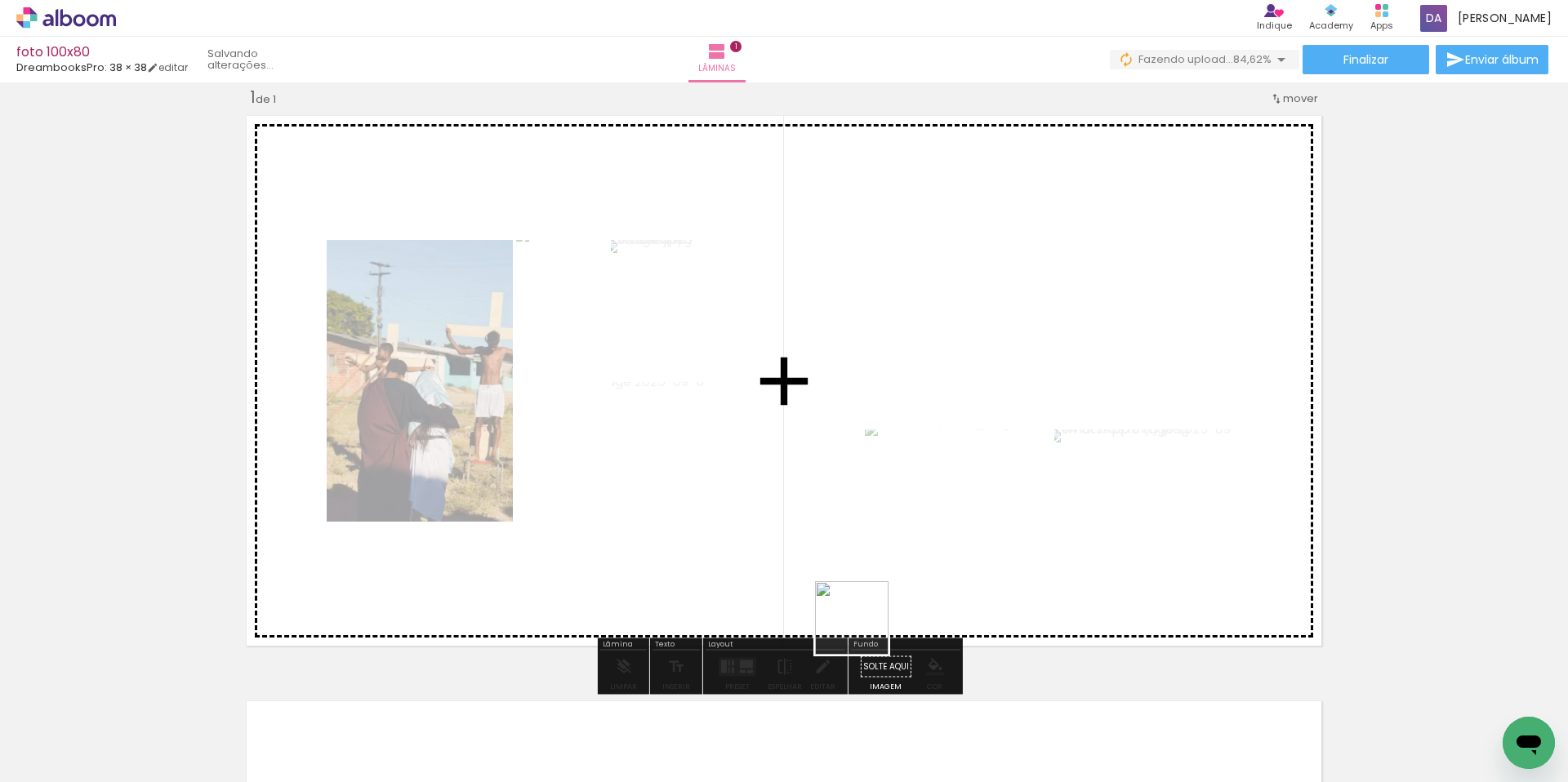
drag, startPoint x: 896, startPoint y: 728, endPoint x: 990, endPoint y: 669, distance: 111.0
click at [839, 567] on quentale-workspace at bounding box center [784, 391] width 1568 height 782
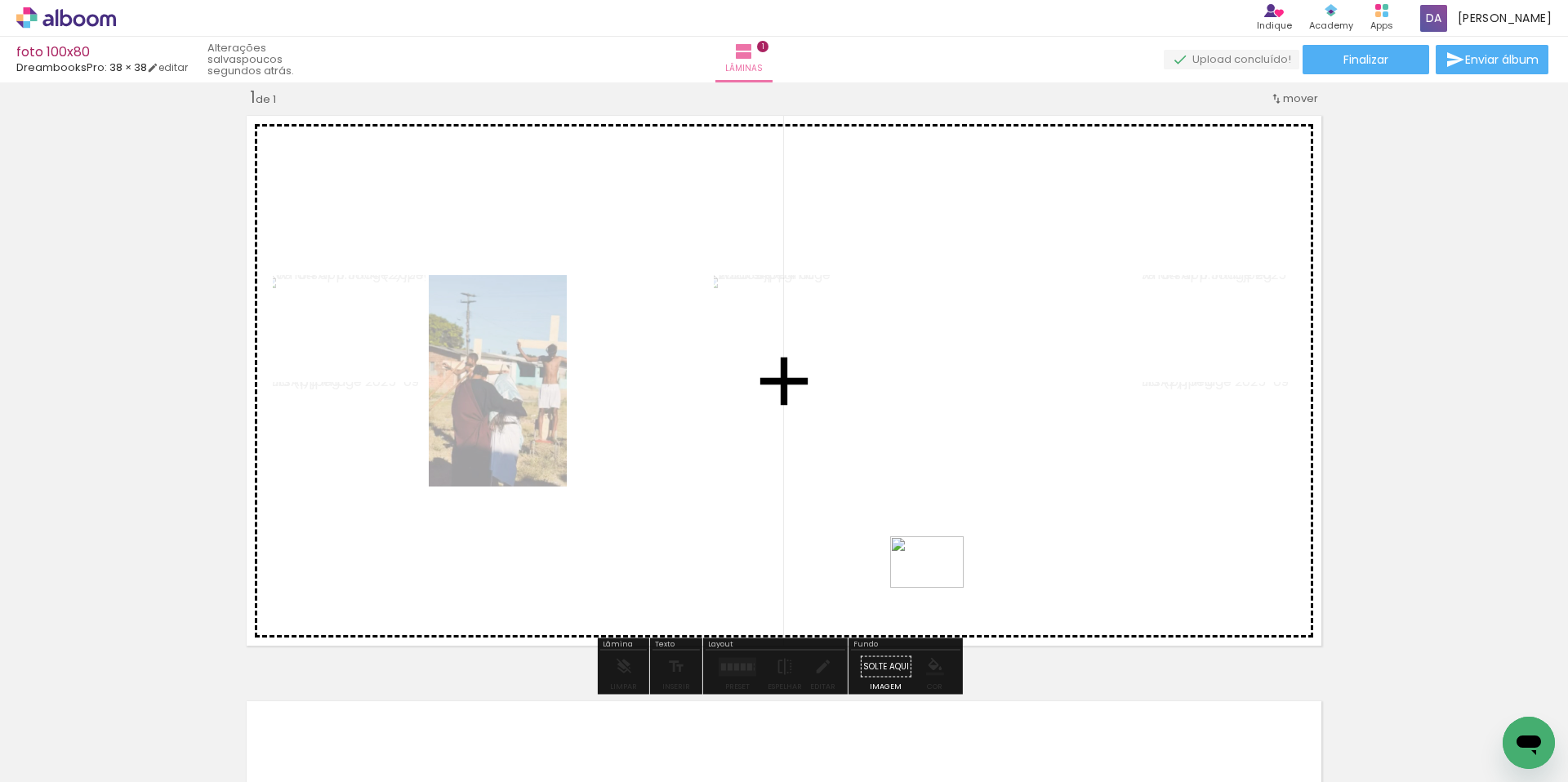
drag, startPoint x: 1036, startPoint y: 767, endPoint x: 988, endPoint y: 606, distance: 168.0
click at [900, 492] on quentale-workspace at bounding box center [784, 391] width 1568 height 782
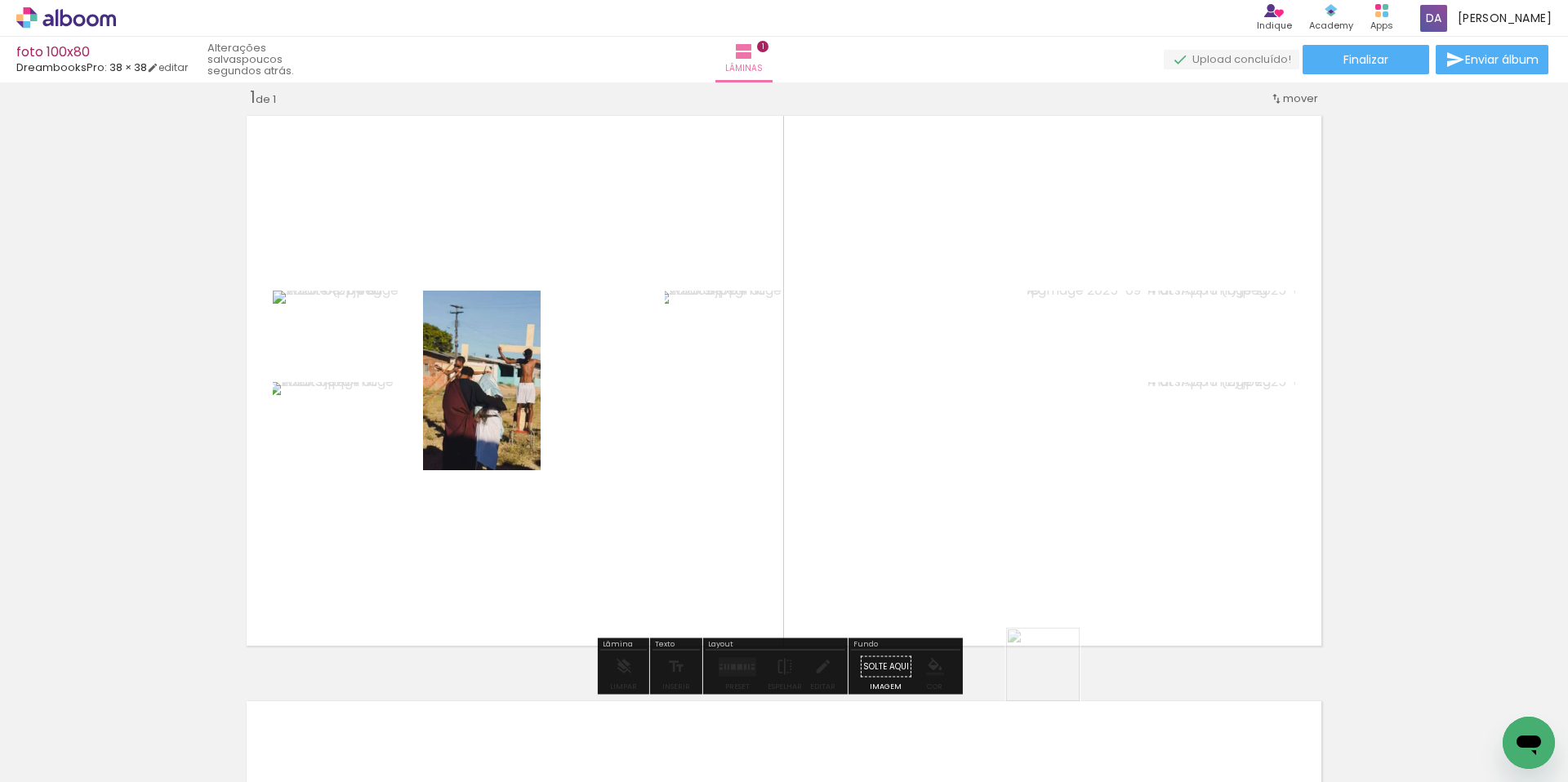
drag, startPoint x: 1080, startPoint y: 730, endPoint x: 984, endPoint y: 583, distance: 175.6
click at [948, 551] on quentale-workspace at bounding box center [784, 391] width 1568 height 782
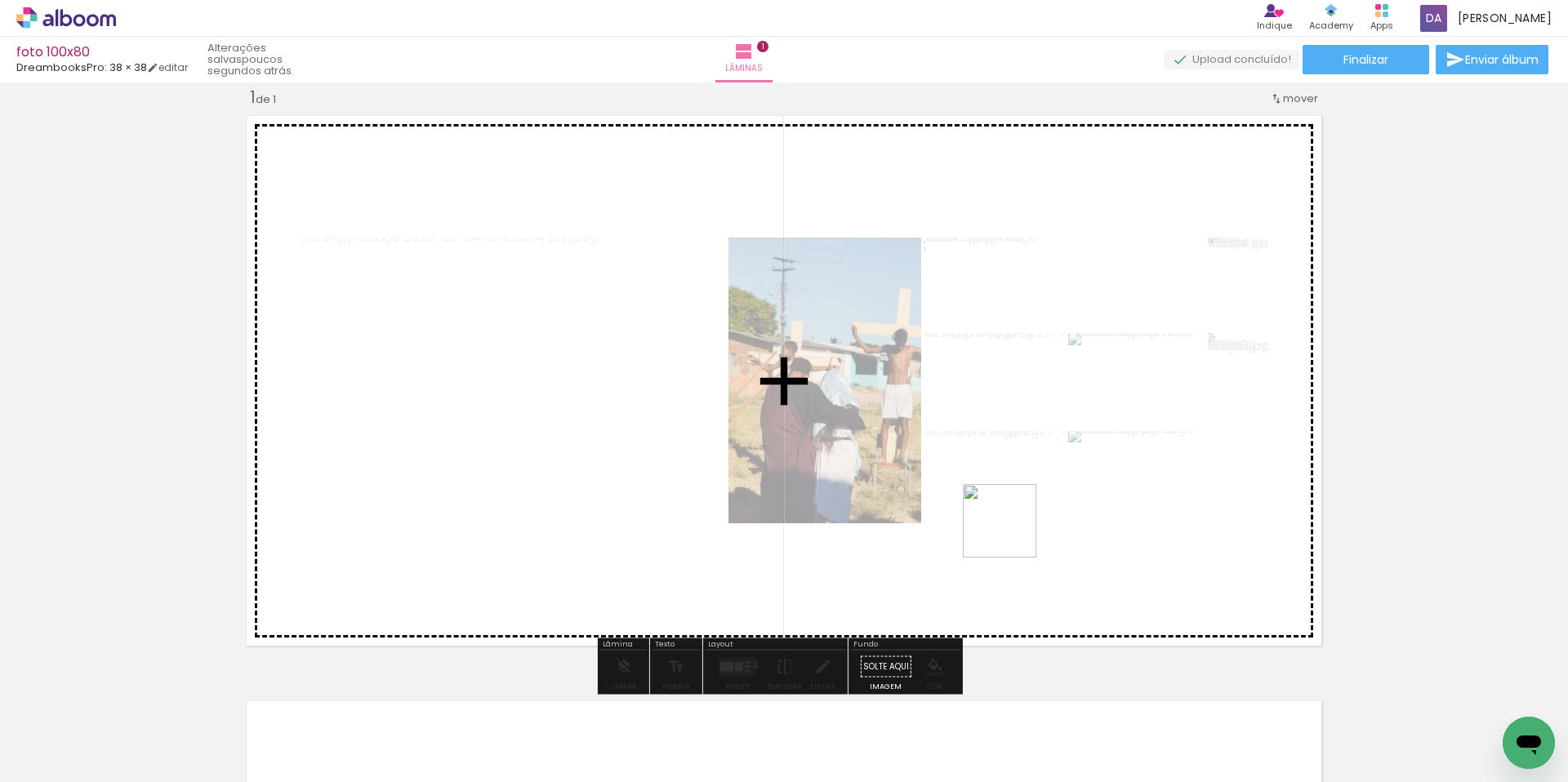
drag, startPoint x: 1172, startPoint y: 730, endPoint x: 1012, endPoint y: 533, distance: 253.8
click at [1012, 533] on quentale-workspace at bounding box center [784, 391] width 1568 height 782
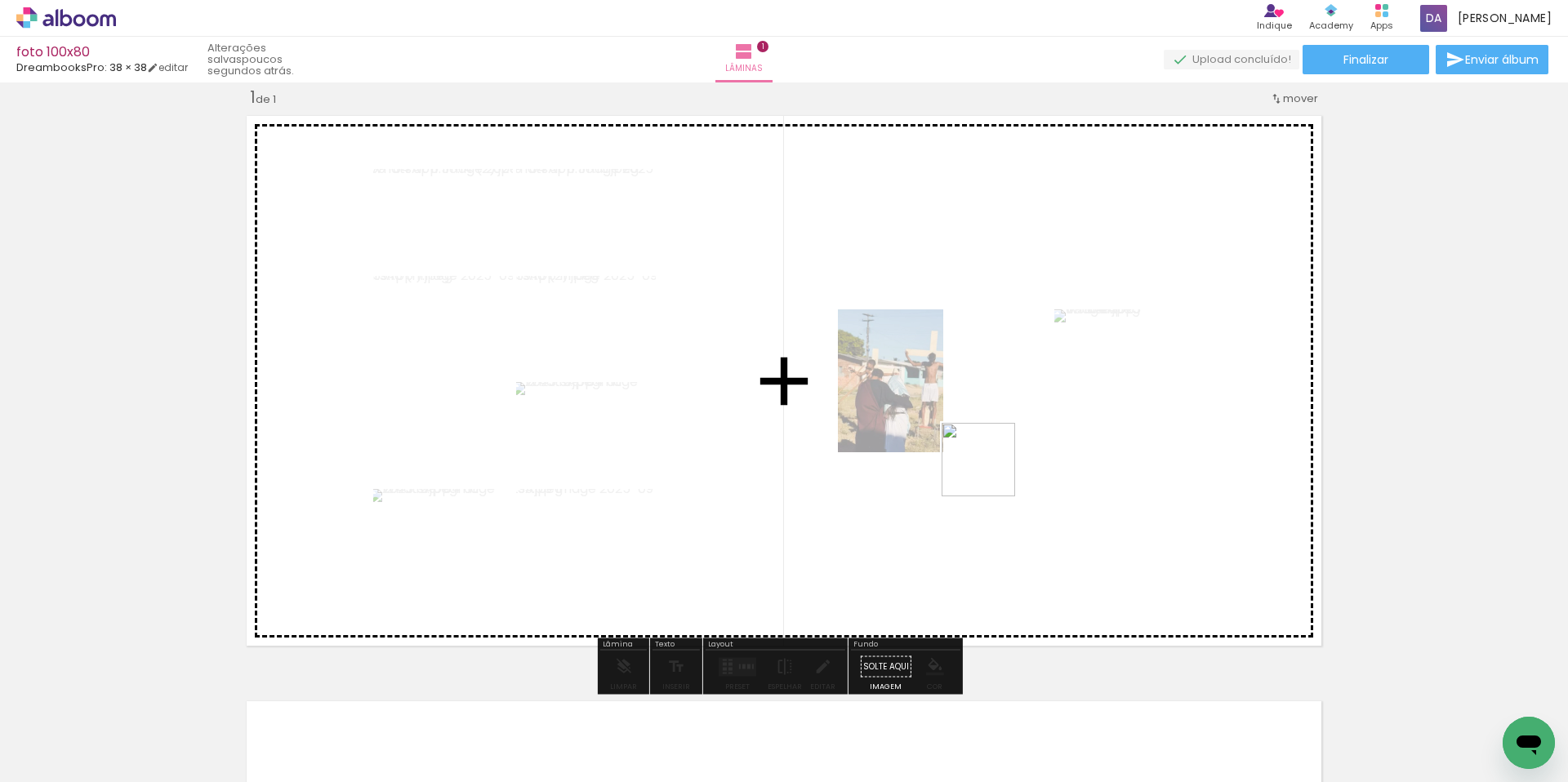
drag, startPoint x: 1261, startPoint y: 720, endPoint x: 987, endPoint y: 469, distance: 371.6
click at [987, 469] on quentale-workspace at bounding box center [784, 391] width 1568 height 782
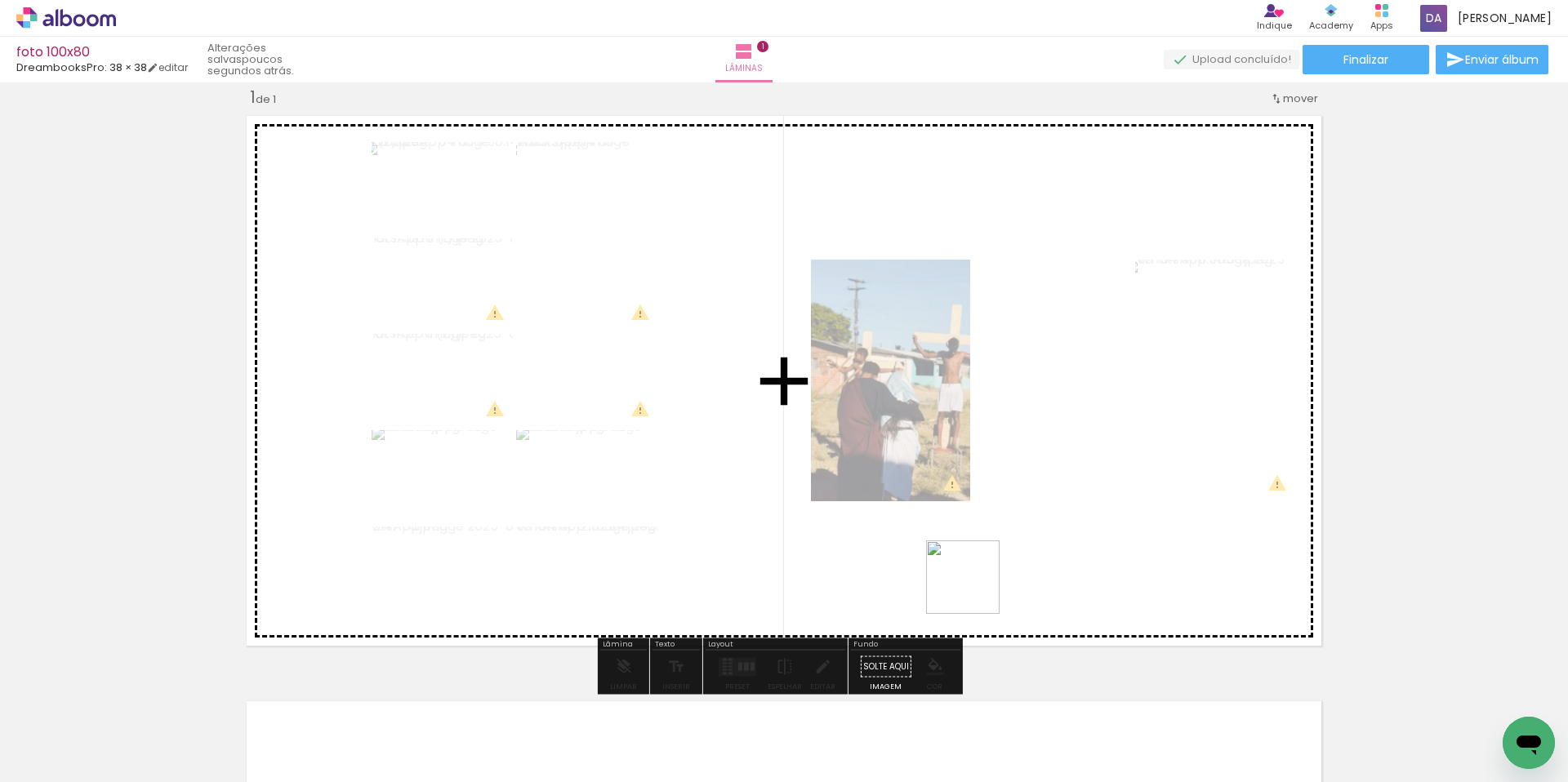
drag, startPoint x: 989, startPoint y: 662, endPoint x: 975, endPoint y: 589, distance: 74.3
click at [975, 589] on quentale-workspace at bounding box center [784, 391] width 1568 height 782
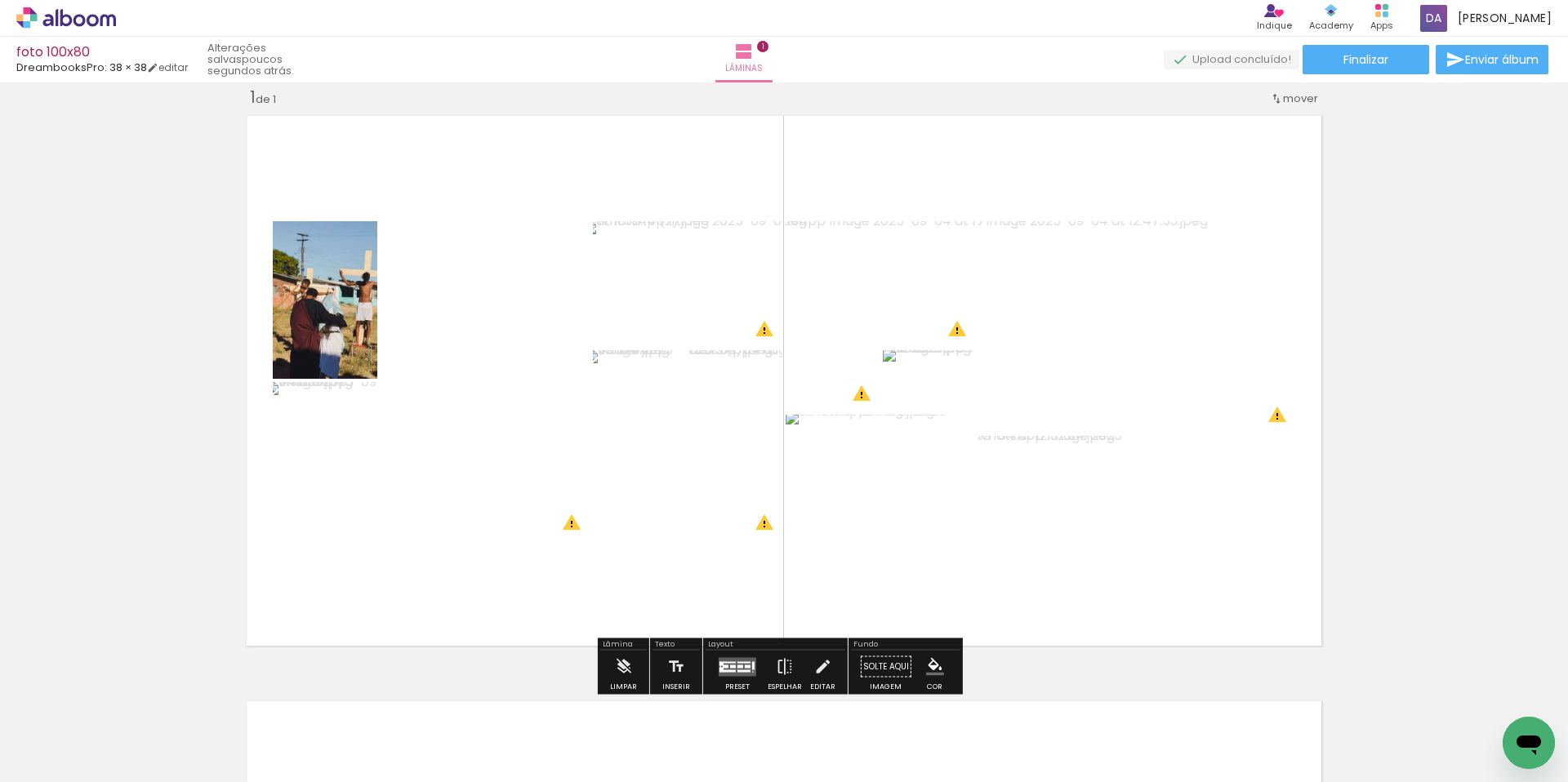
click at [740, 663] on quentale-layouter at bounding box center [738, 666] width 38 height 19
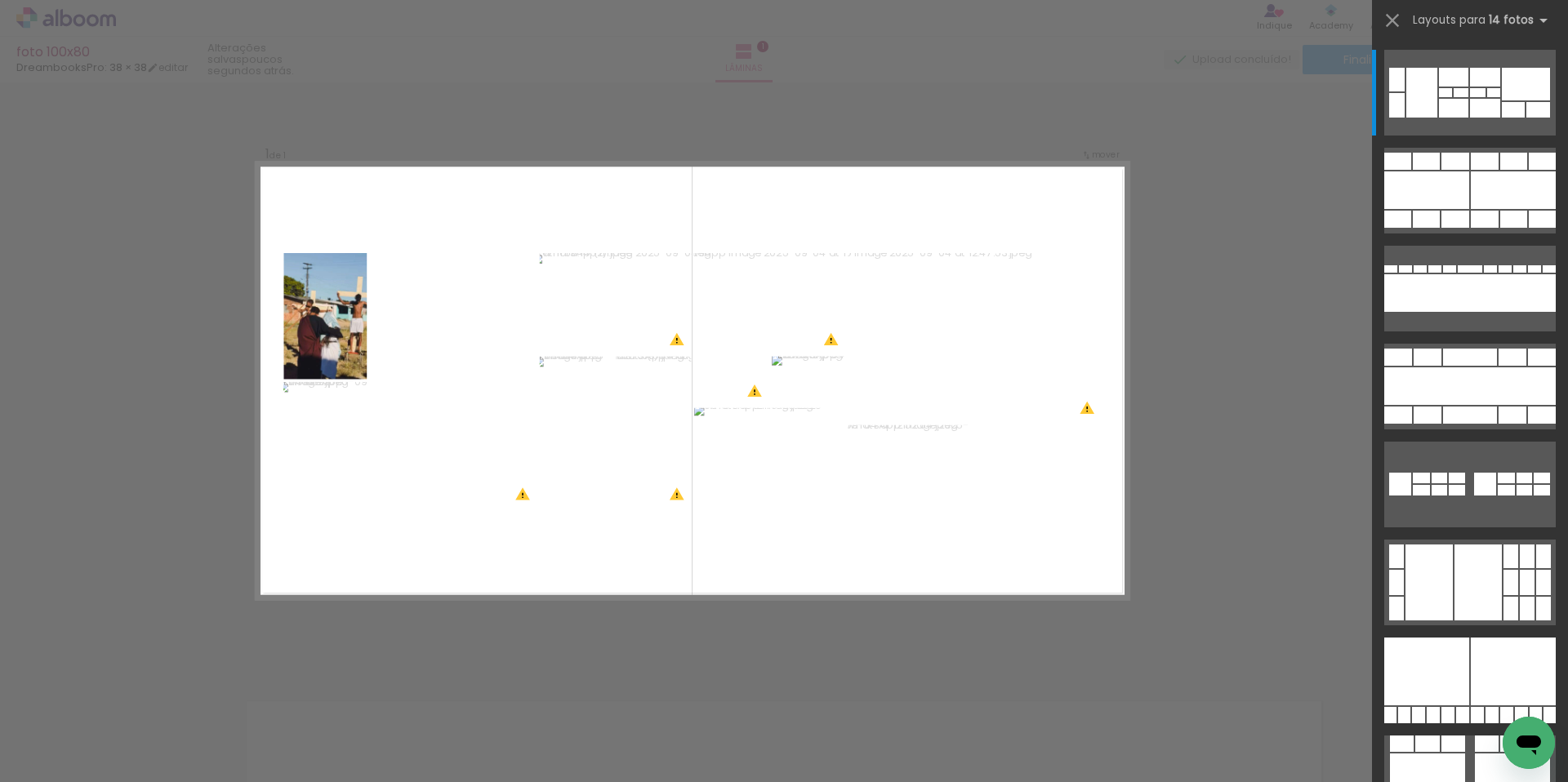
click at [1237, 493] on div "Confirmar Cancelar" at bounding box center [784, 666] width 1568 height 1210
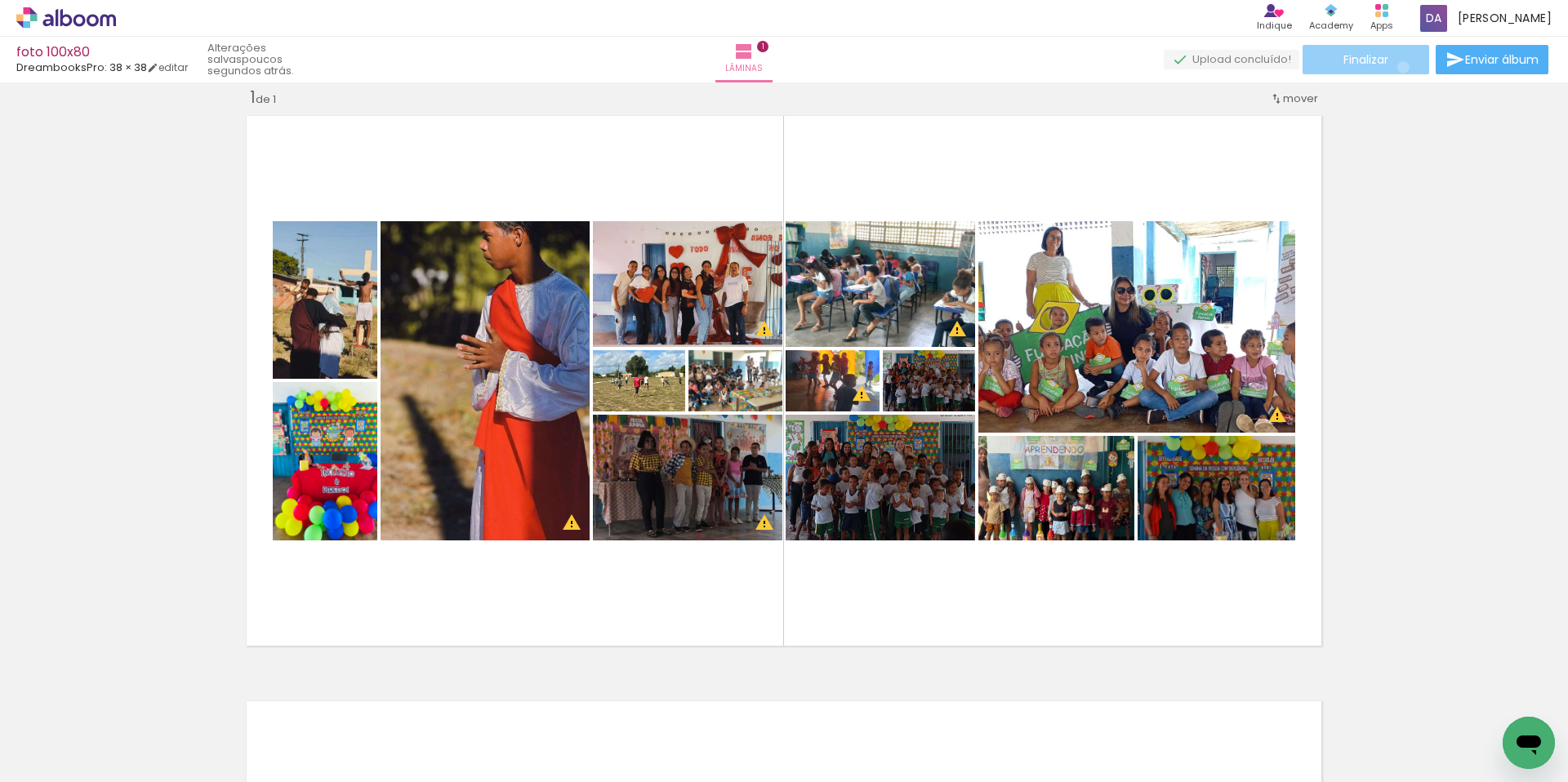
click at [1397, 67] on paper-button "Finalizar" at bounding box center [1366, 59] width 127 height 29
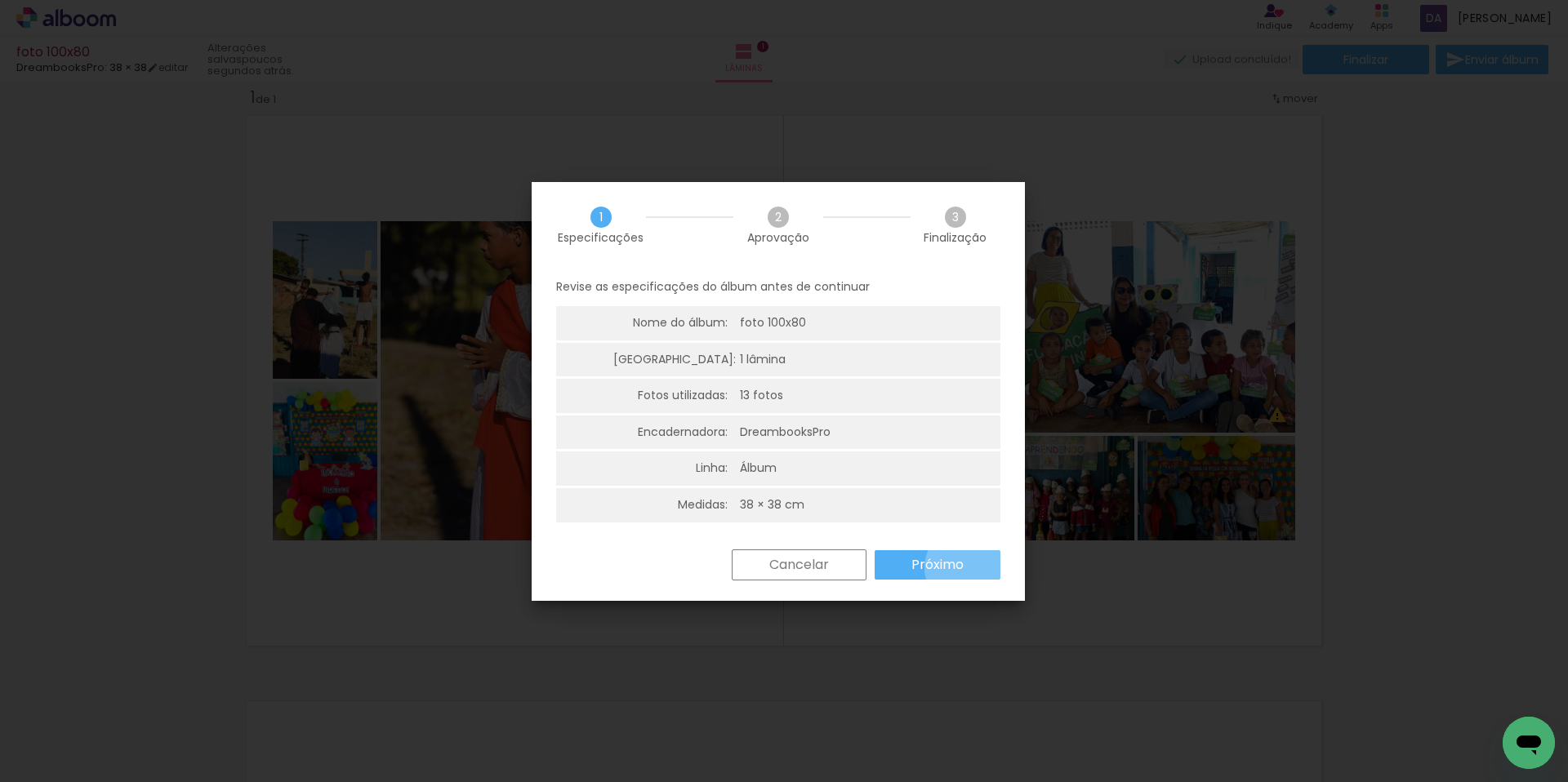
click at [967, 568] on paper-button "Próximo" at bounding box center [937, 564] width 126 height 29
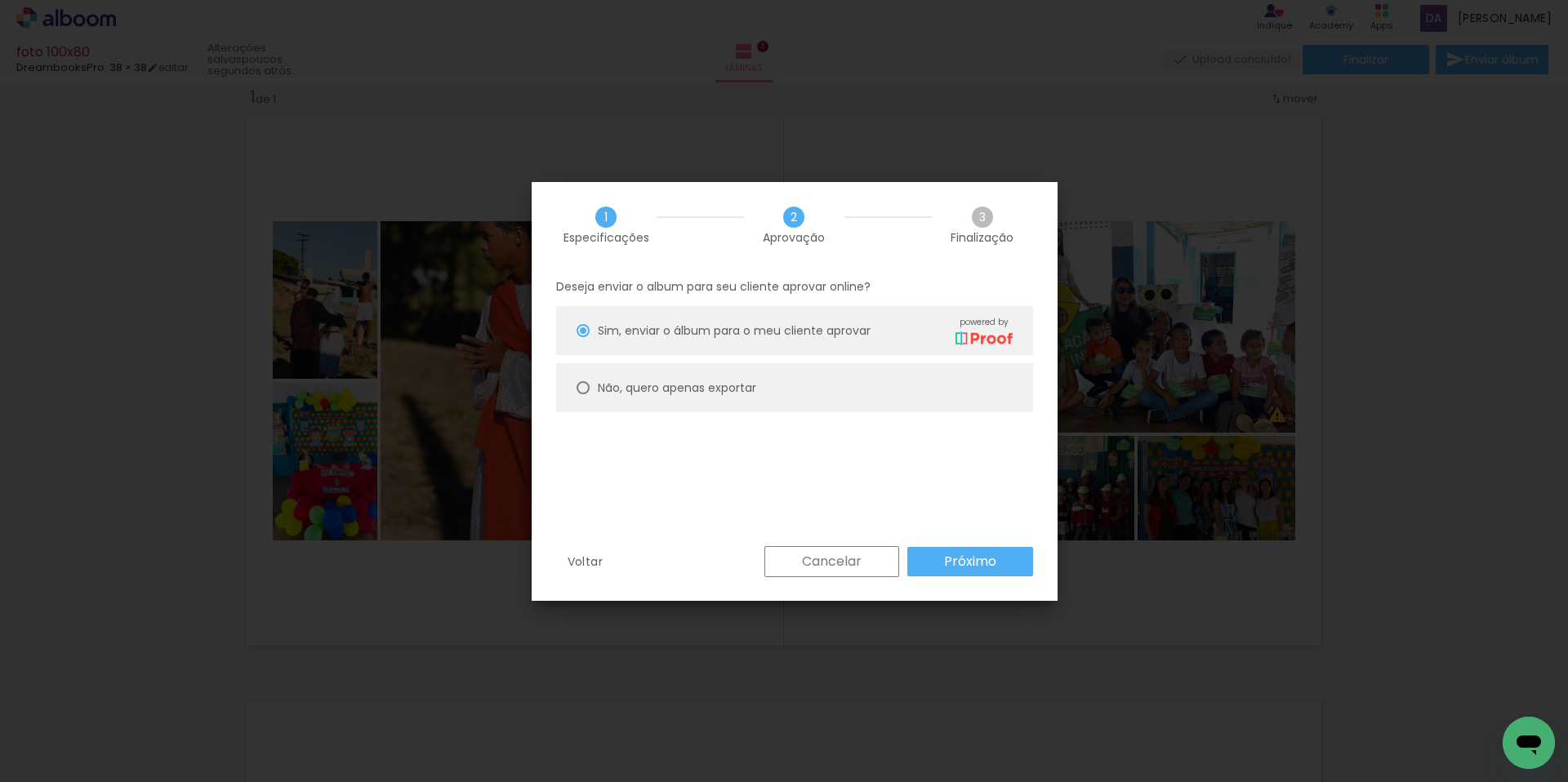
click at [0, 0] on slot "Não, quero apenas exportar" at bounding box center [0, 0] width 0 height 0
type paper-radio-button "on"
click at [0, 0] on slot "Próximo" at bounding box center [0, 0] width 0 height 0
type input "Alta, 300 DPI"
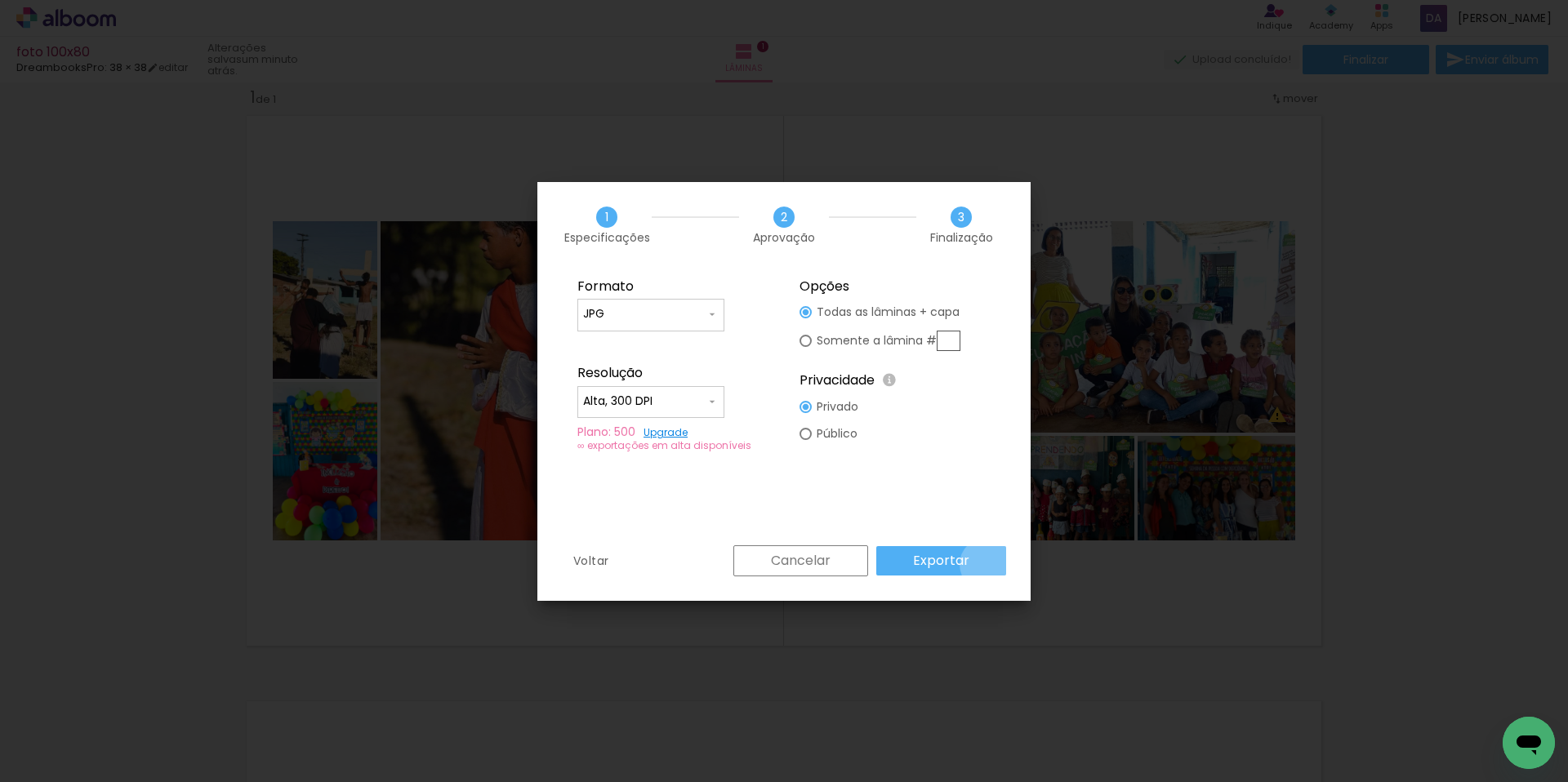
click at [988, 564] on paper-button "Exportar" at bounding box center [940, 561] width 129 height 29
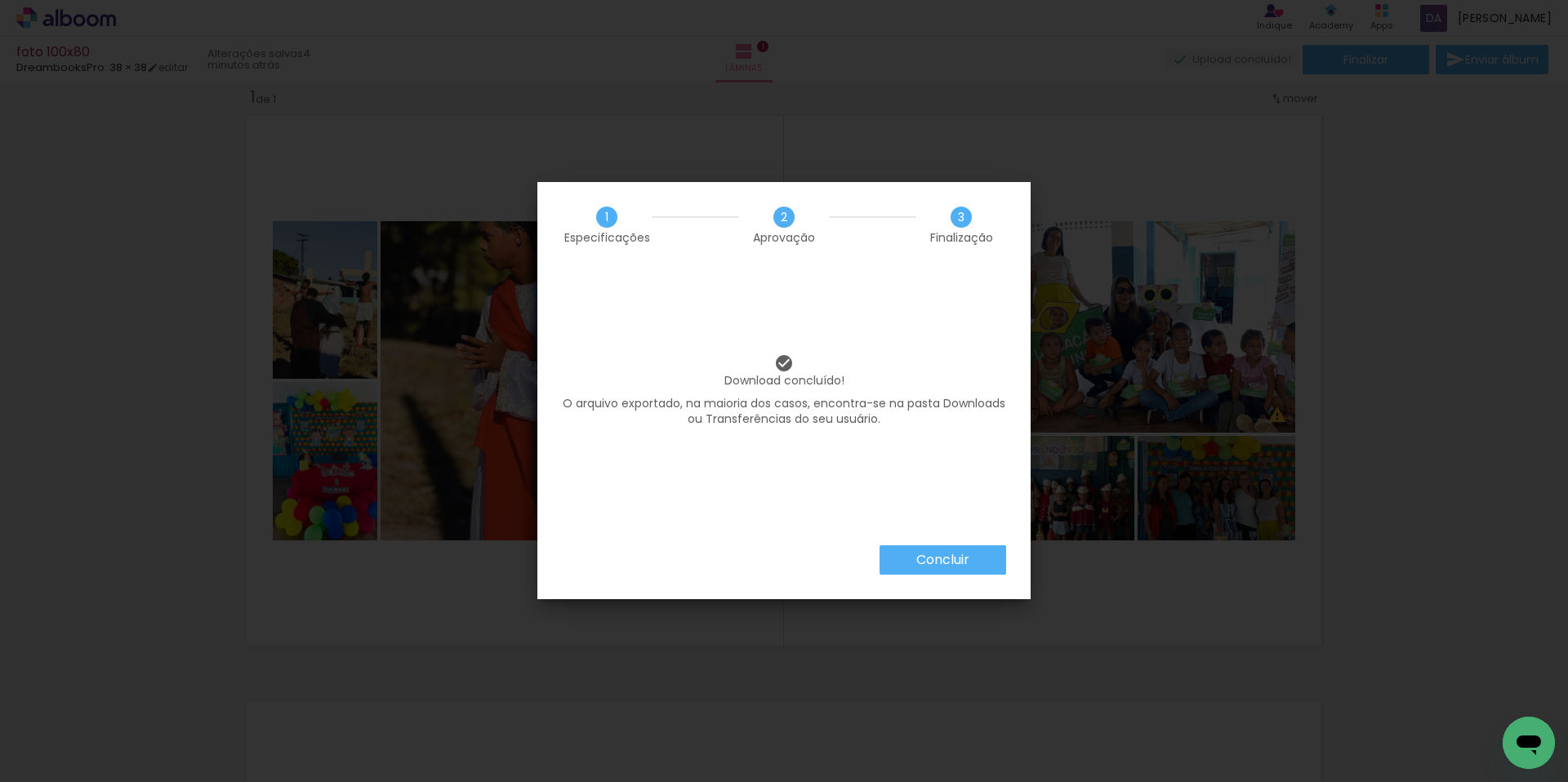
click at [0, 0] on slot "Concluir" at bounding box center [0, 0] width 0 height 0
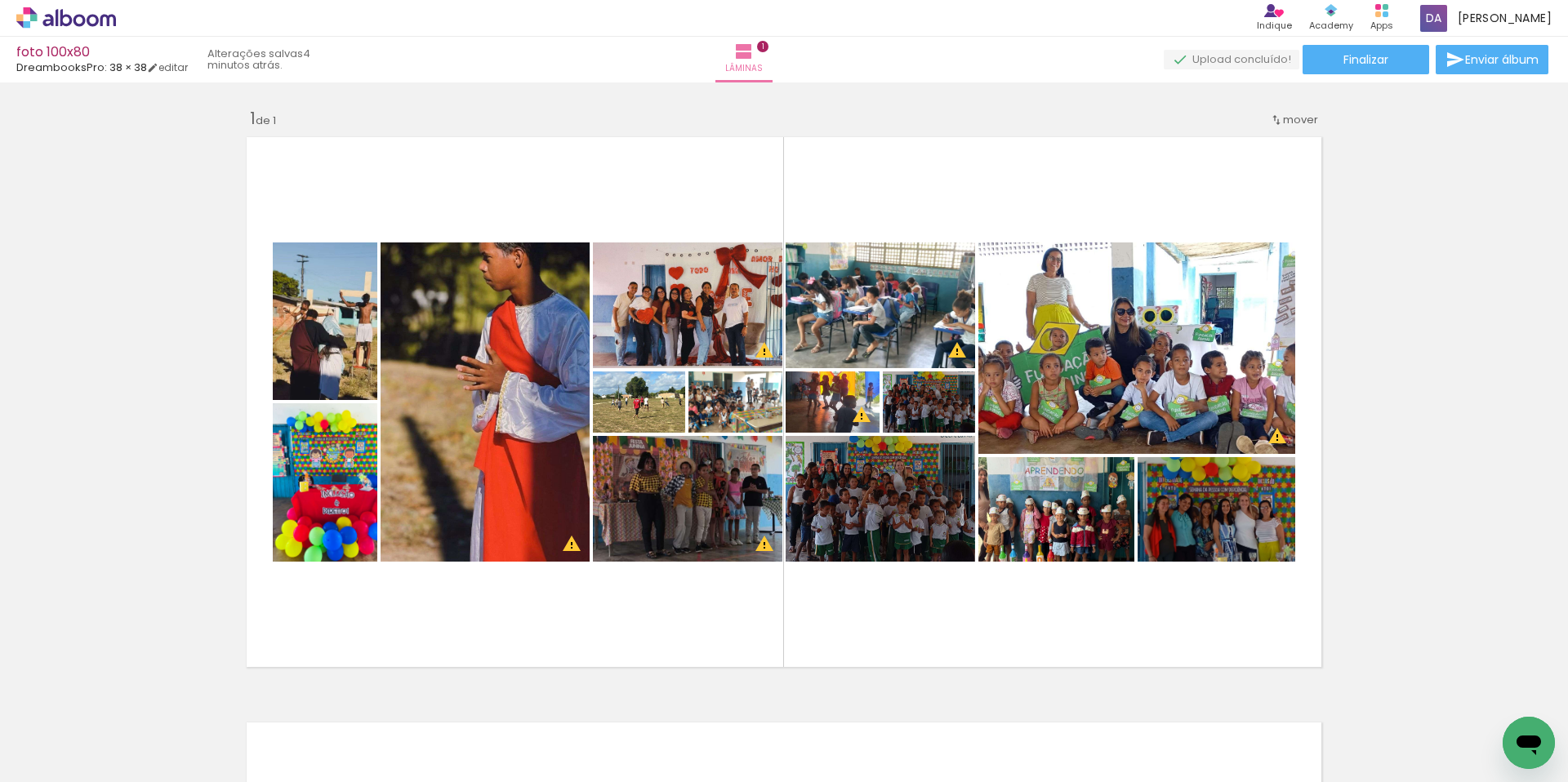
scroll to position [21, 0]
